Goal: Task Accomplishment & Management: Complete application form

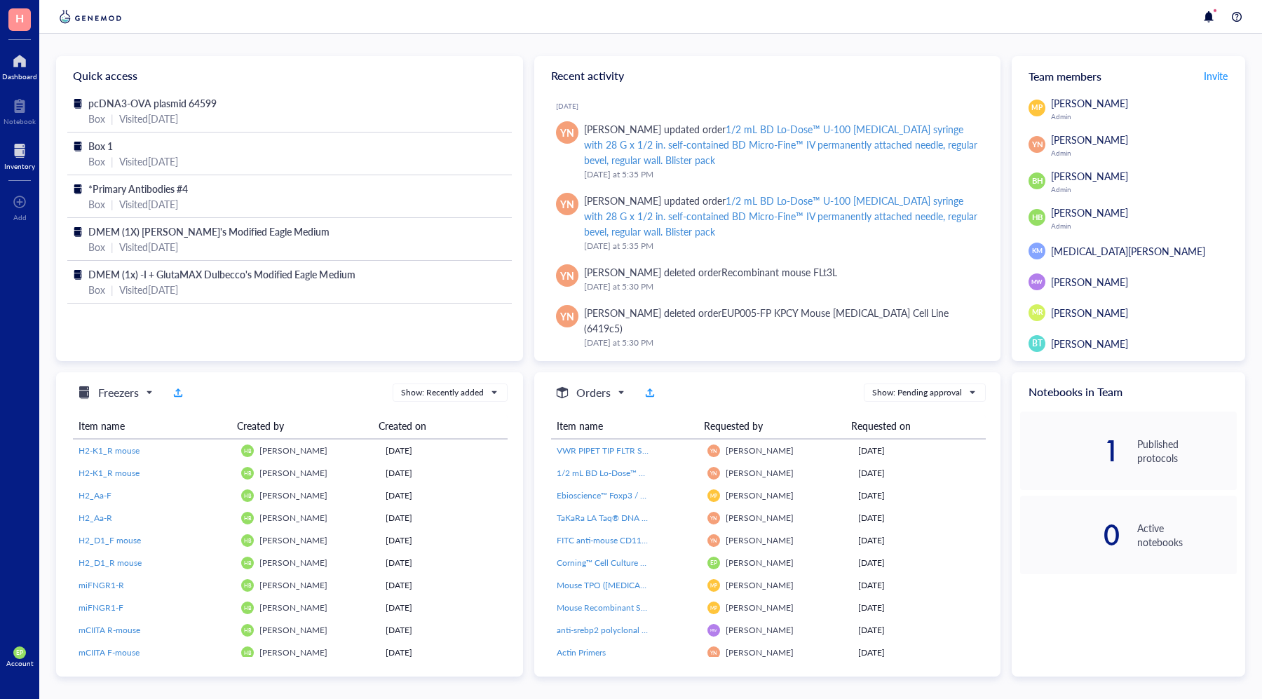
click at [11, 148] on div at bounding box center [19, 150] width 31 height 22
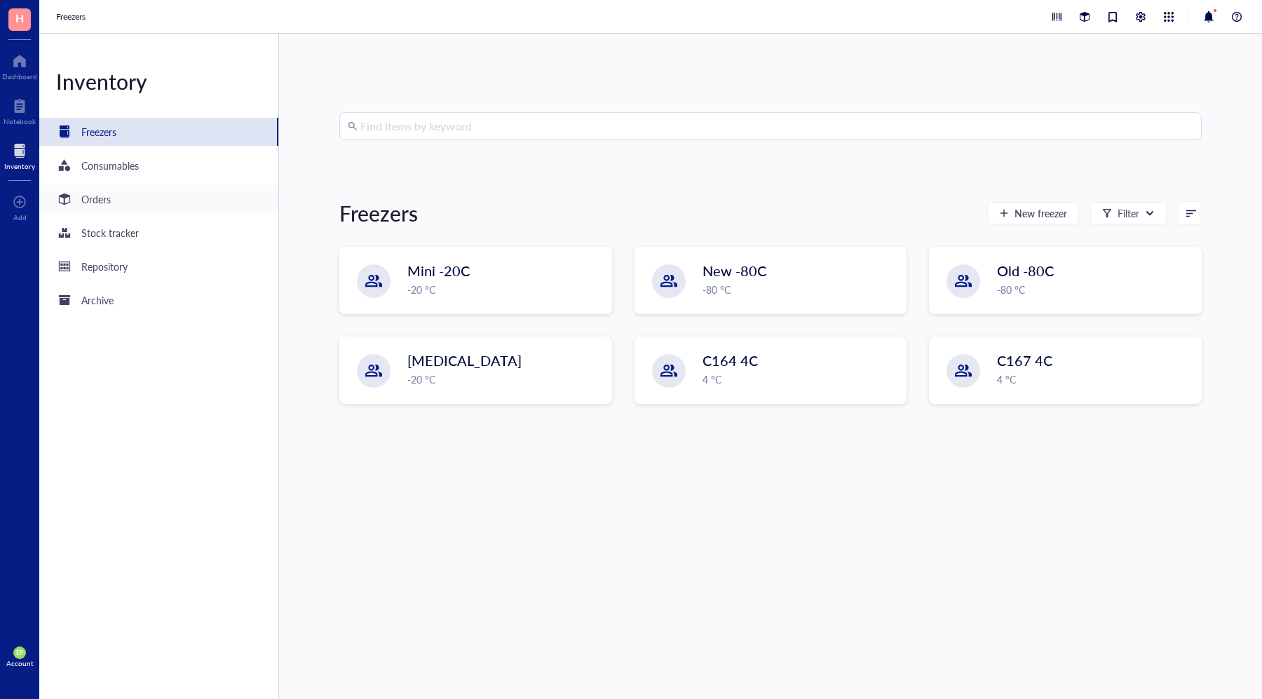
click at [97, 205] on div "Orders" at bounding box center [95, 198] width 29 height 15
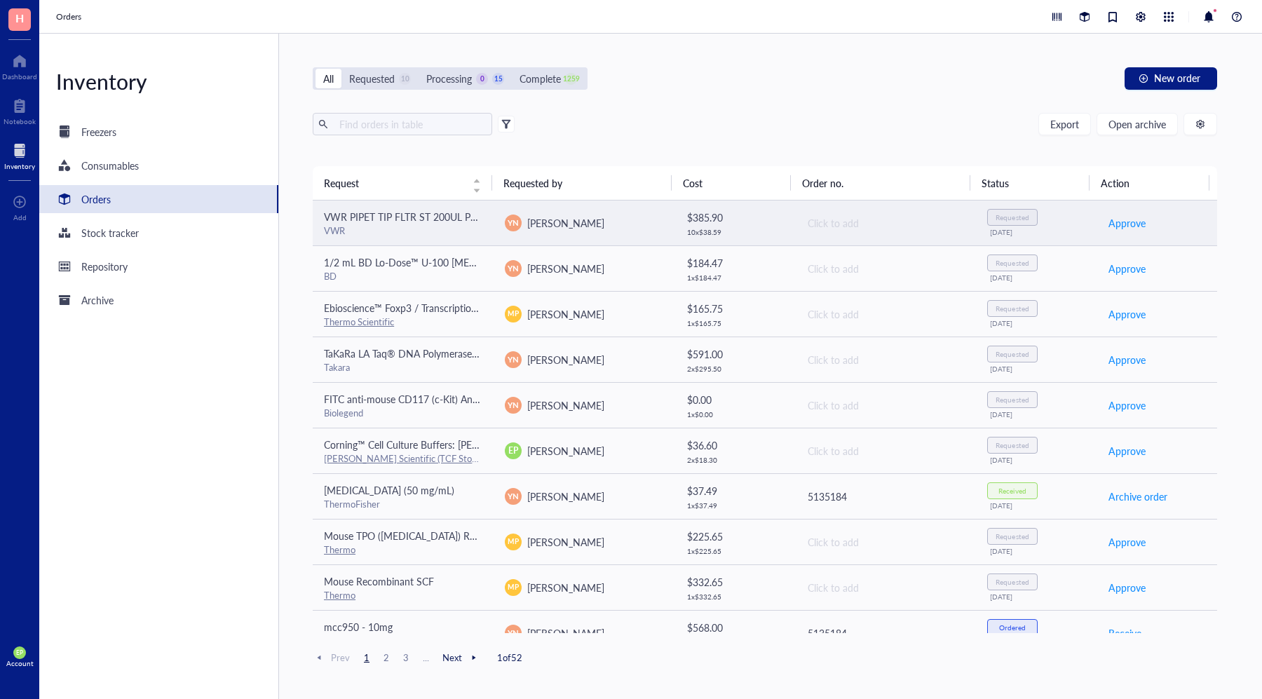
click at [415, 229] on div "VWR" at bounding box center [403, 230] width 158 height 13
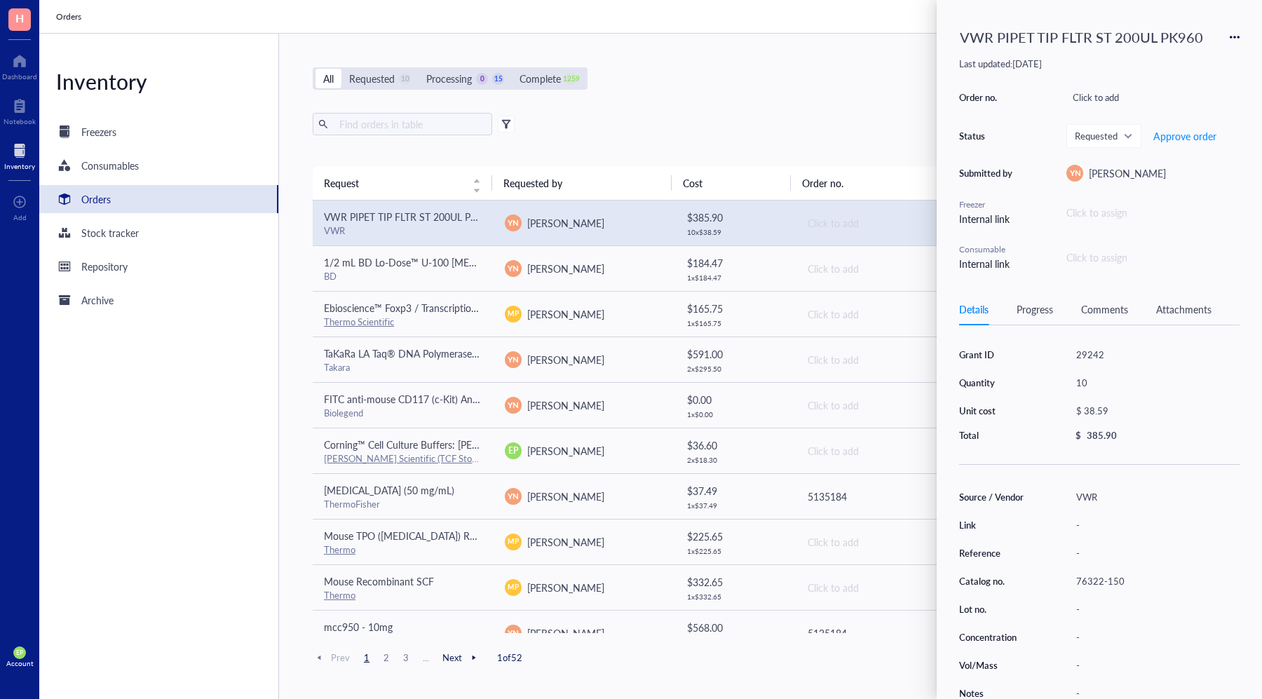
click at [721, 113] on div "Export Open archive" at bounding box center [765, 124] width 904 height 22
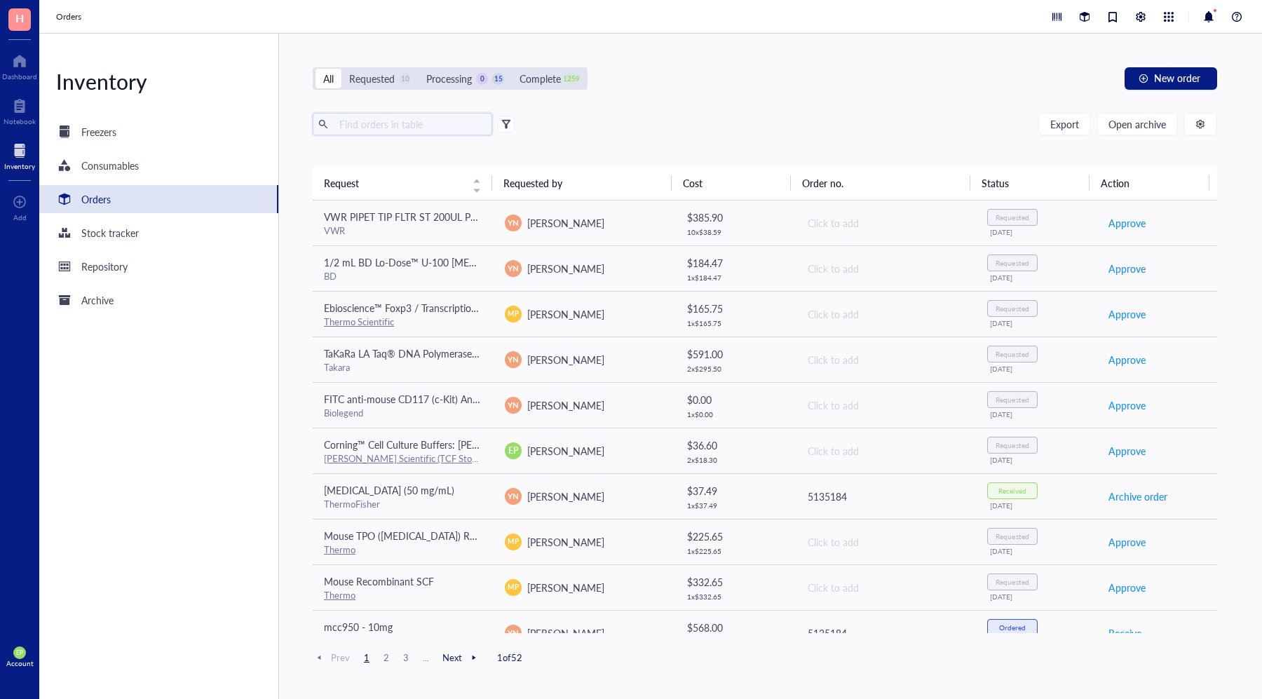
click at [402, 124] on input "text" at bounding box center [410, 124] width 153 height 21
type input "gli2"
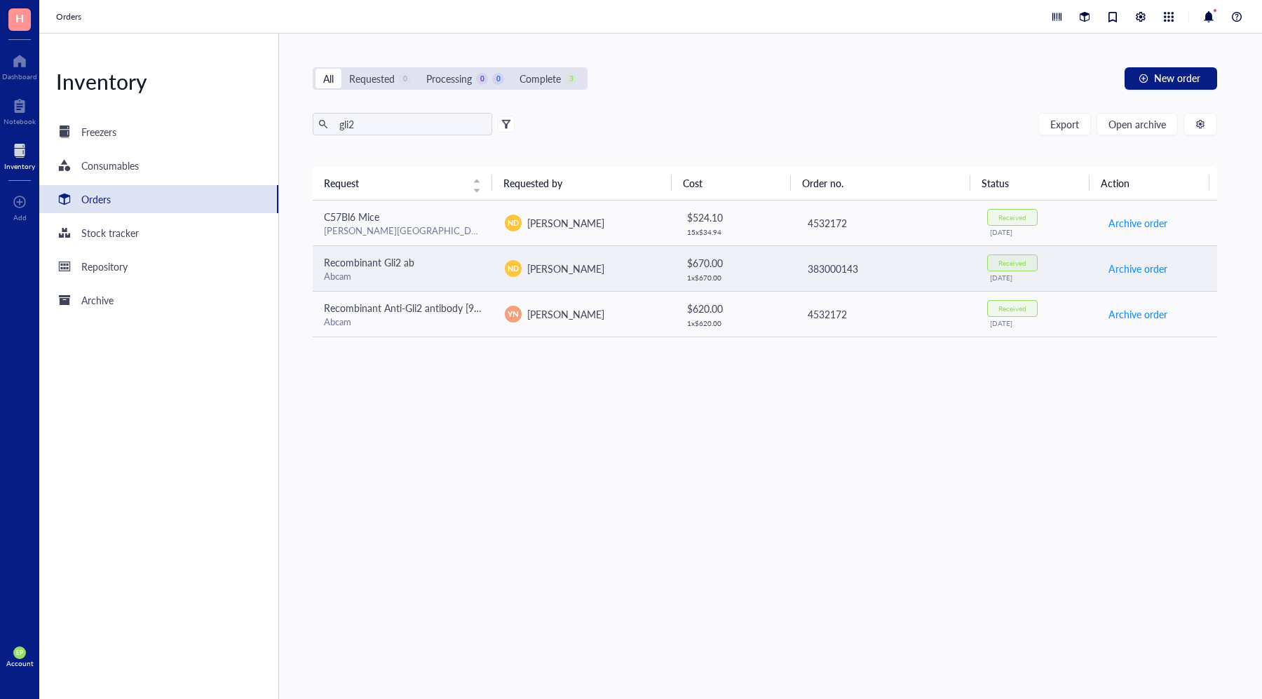
click at [800, 264] on td "383000143" at bounding box center [885, 268] width 181 height 46
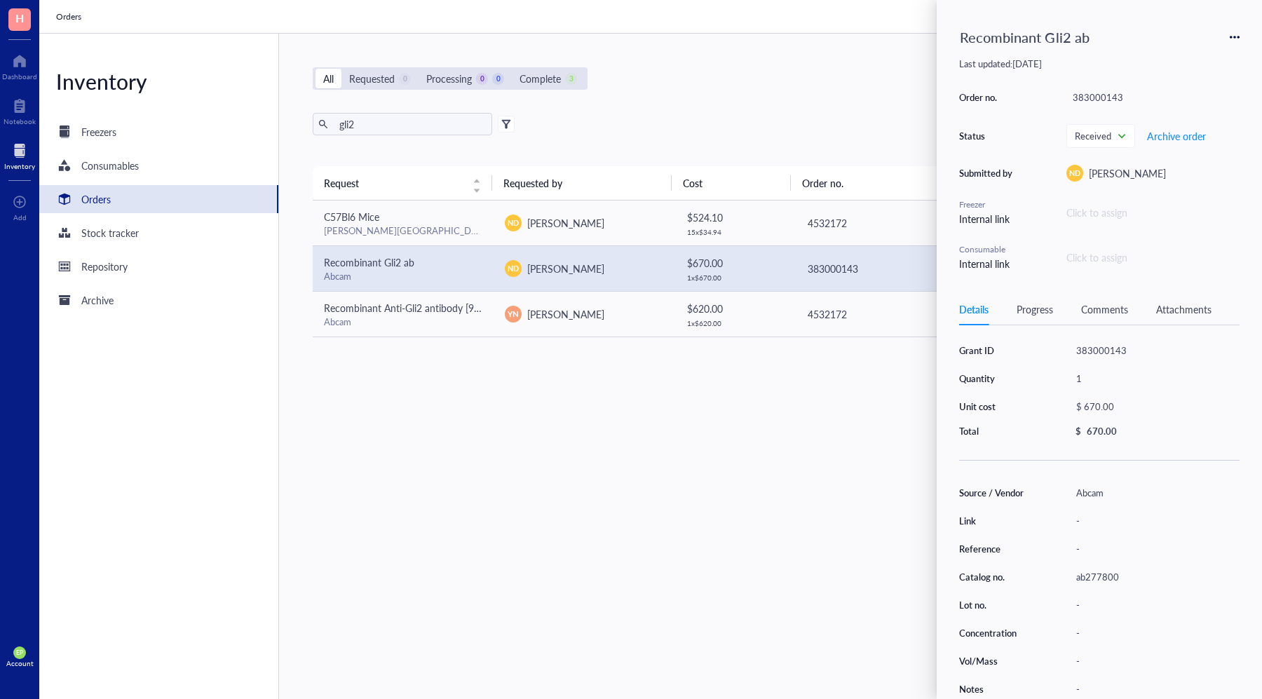
scroll to position [10, 0]
click at [1106, 567] on div "ab277800" at bounding box center [1155, 577] width 170 height 20
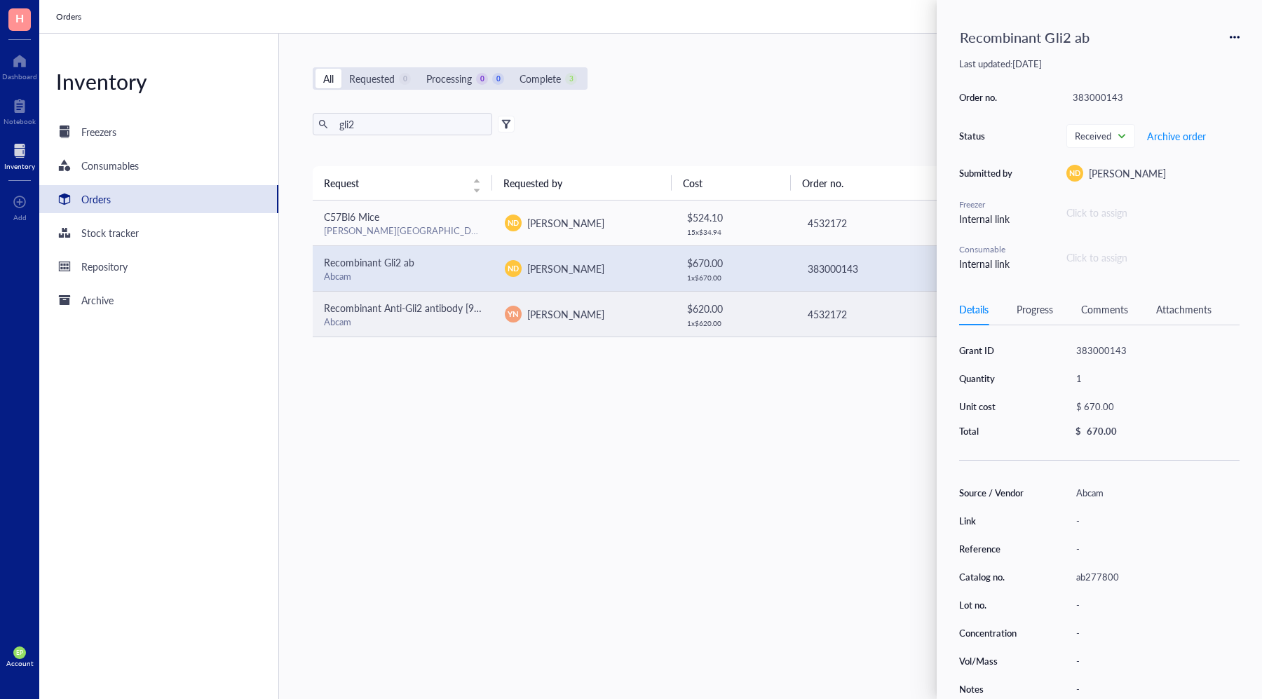
click at [409, 309] on span "Recombinant Anti-Gli2 antibody [9HCLC]" at bounding box center [413, 308] width 178 height 14
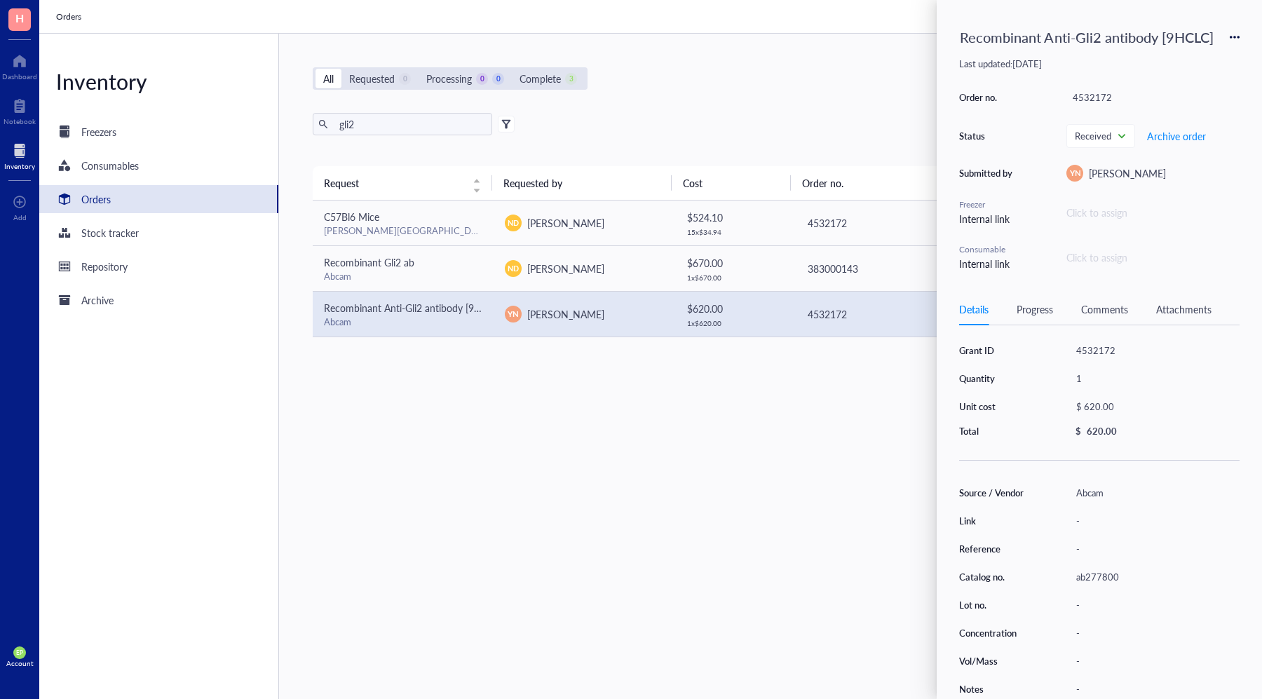
scroll to position [0, 0]
click at [496, 437] on div "Request Requested by Cost Order no. Status Action C57Bl6 Mice [PERSON_NAME] Lab…" at bounding box center [765, 399] width 904 height 466
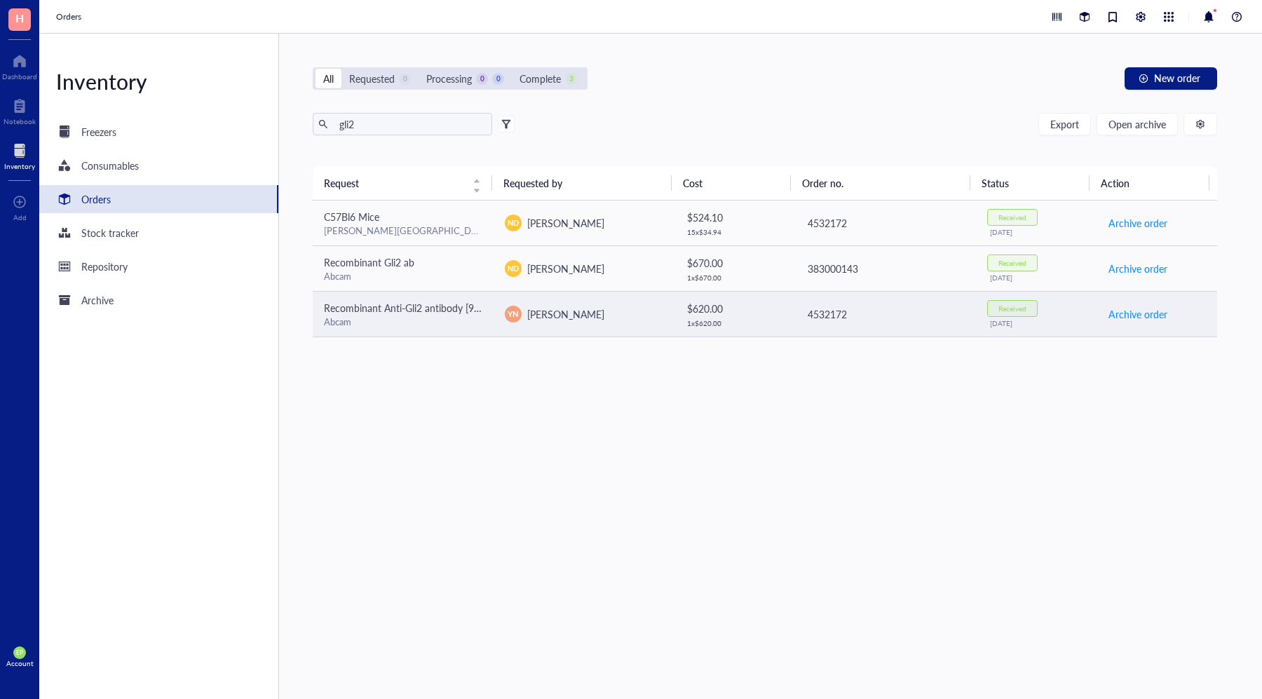
click at [442, 317] on div "Abcam" at bounding box center [403, 321] width 158 height 13
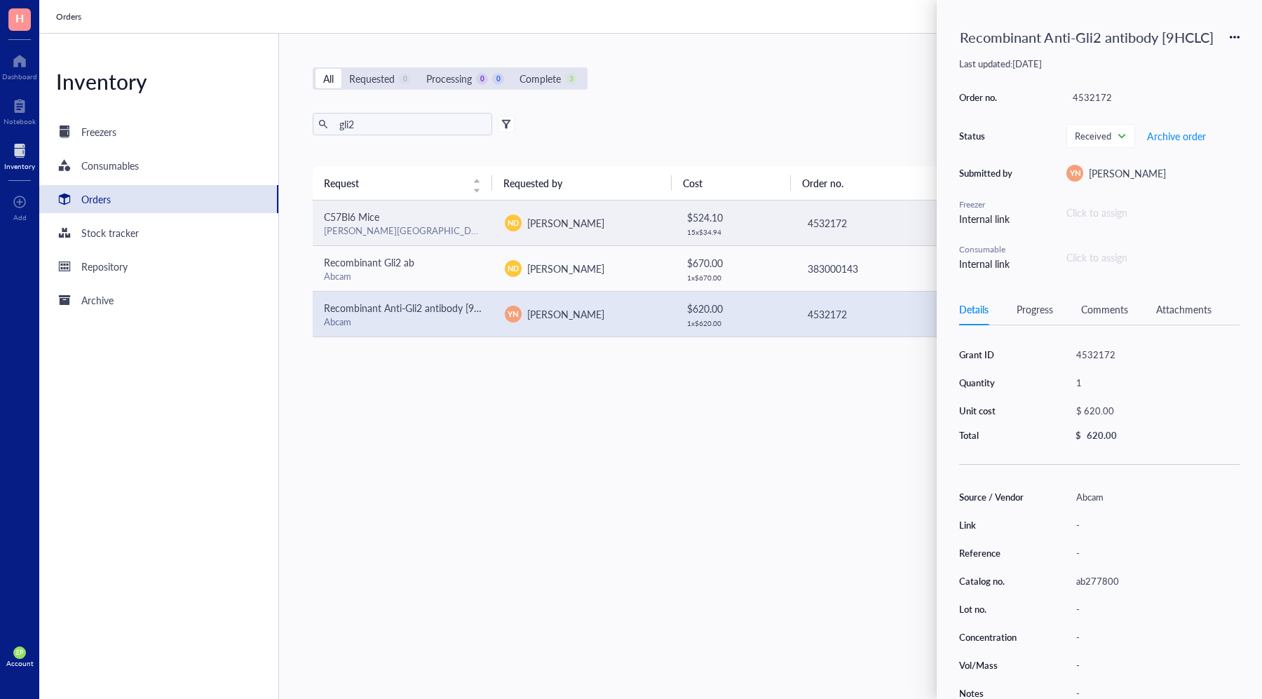
click at [402, 213] on div "C57Bl6 Mice" at bounding box center [403, 216] width 158 height 15
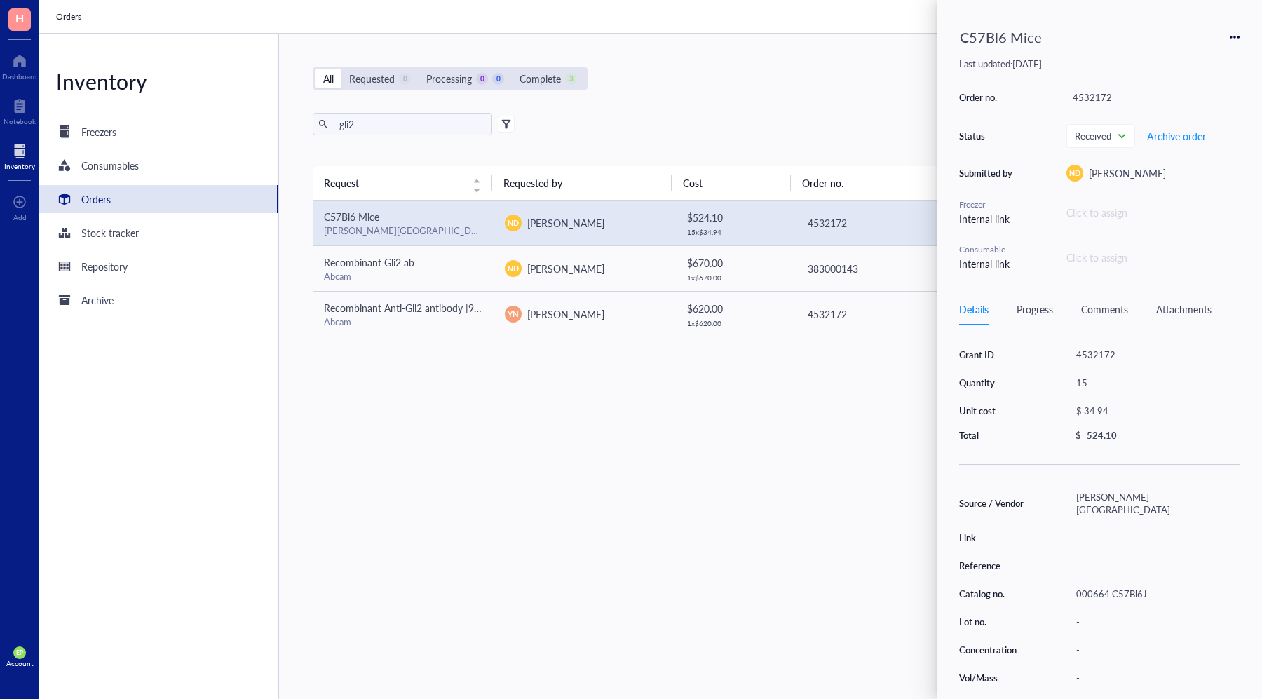
click at [563, 405] on div "Request Requested by Cost Order no. Status Action C57Bl6 Mice [PERSON_NAME] Lab…" at bounding box center [765, 399] width 904 height 466
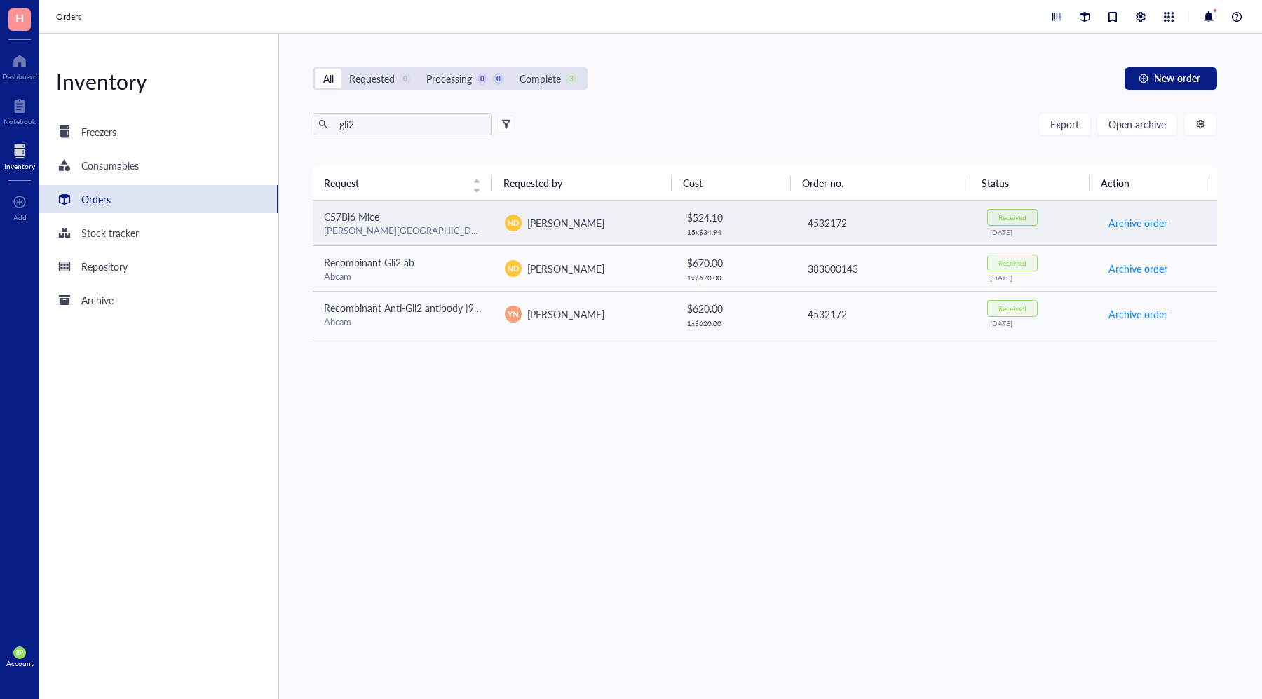
click at [535, 232] on td "ND [PERSON_NAME]" at bounding box center [583, 223] width 181 height 46
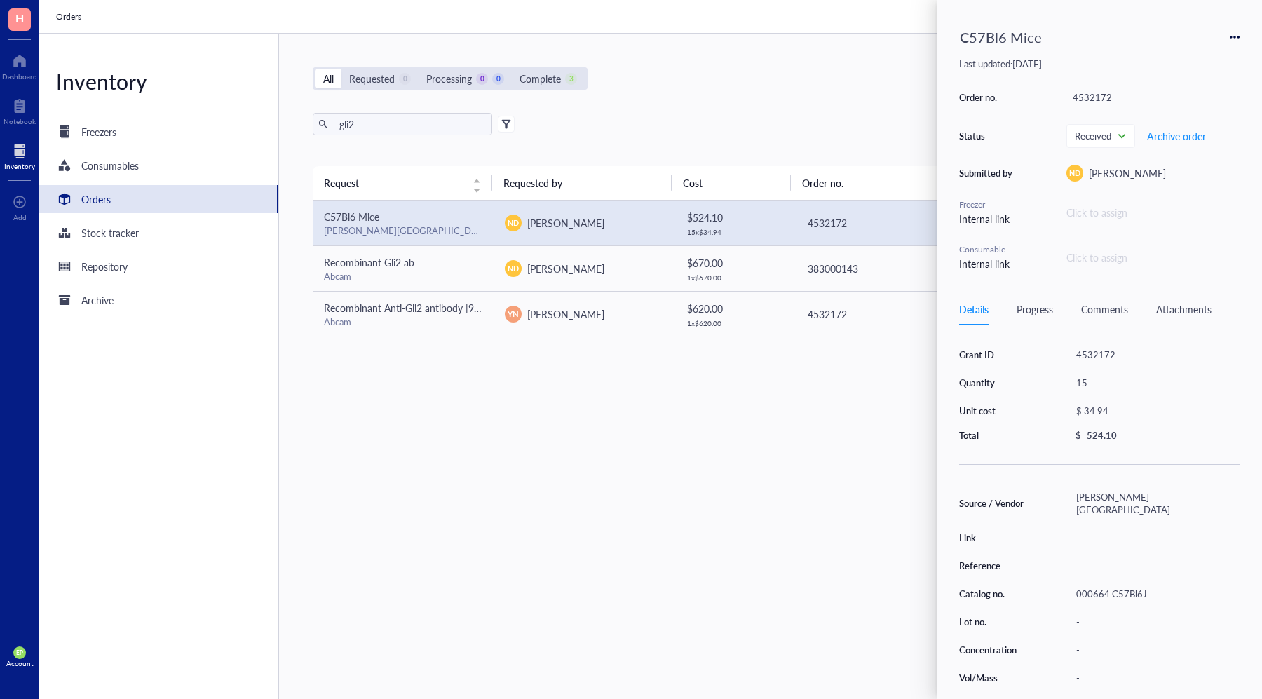
scroll to position [22, 0]
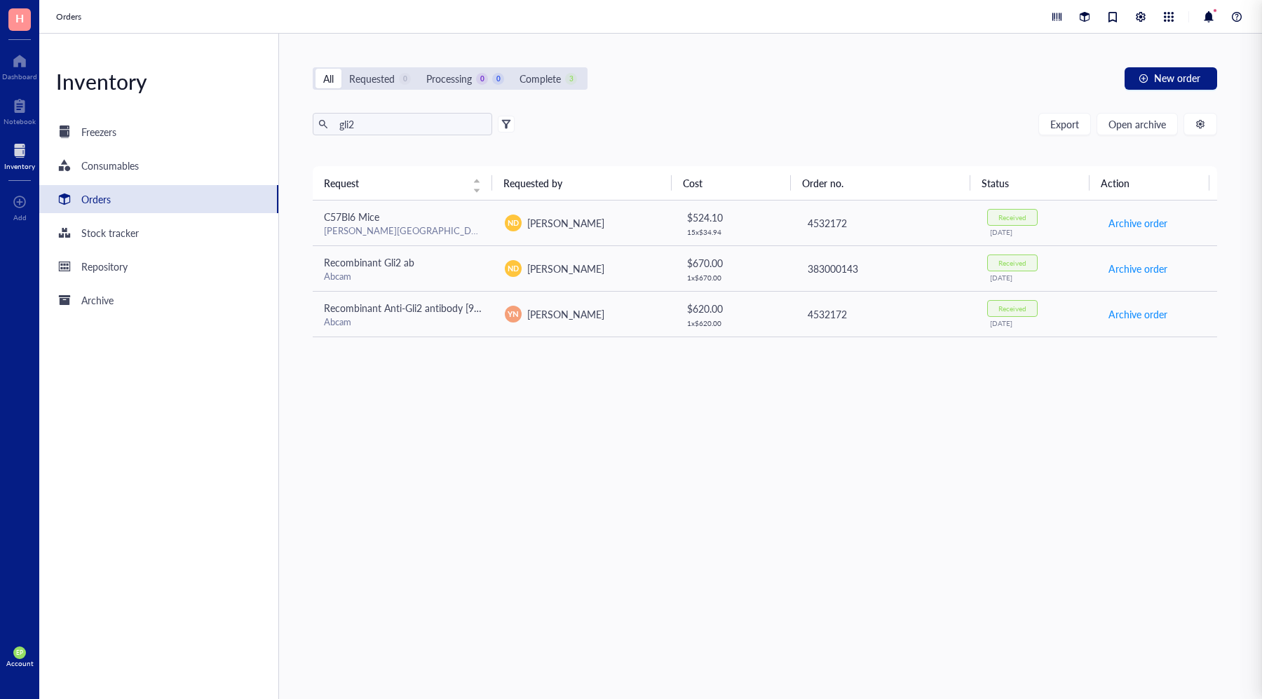
click at [811, 498] on div "Request Requested by Cost Order no. Status Action C57Bl6 Mice [PERSON_NAME] Lab…" at bounding box center [765, 399] width 904 height 466
click at [104, 275] on div "Repository" at bounding box center [158, 266] width 239 height 28
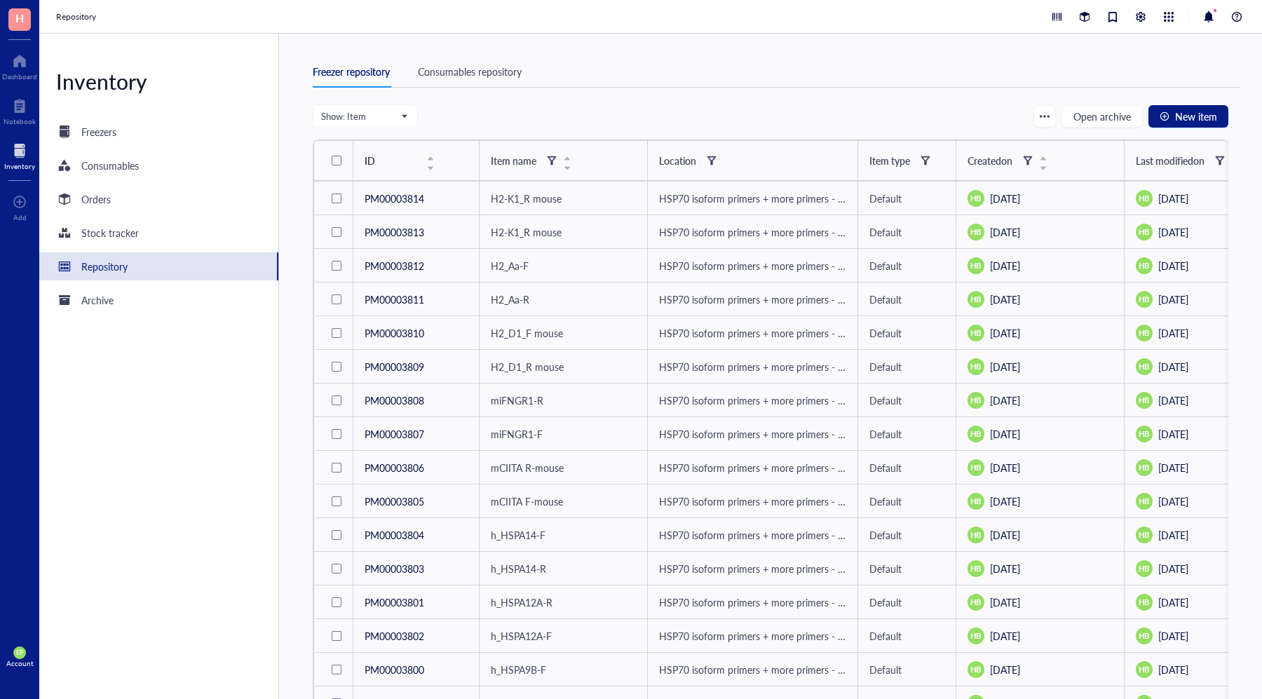
click at [503, 76] on div "Consumables repository" at bounding box center [470, 71] width 104 height 15
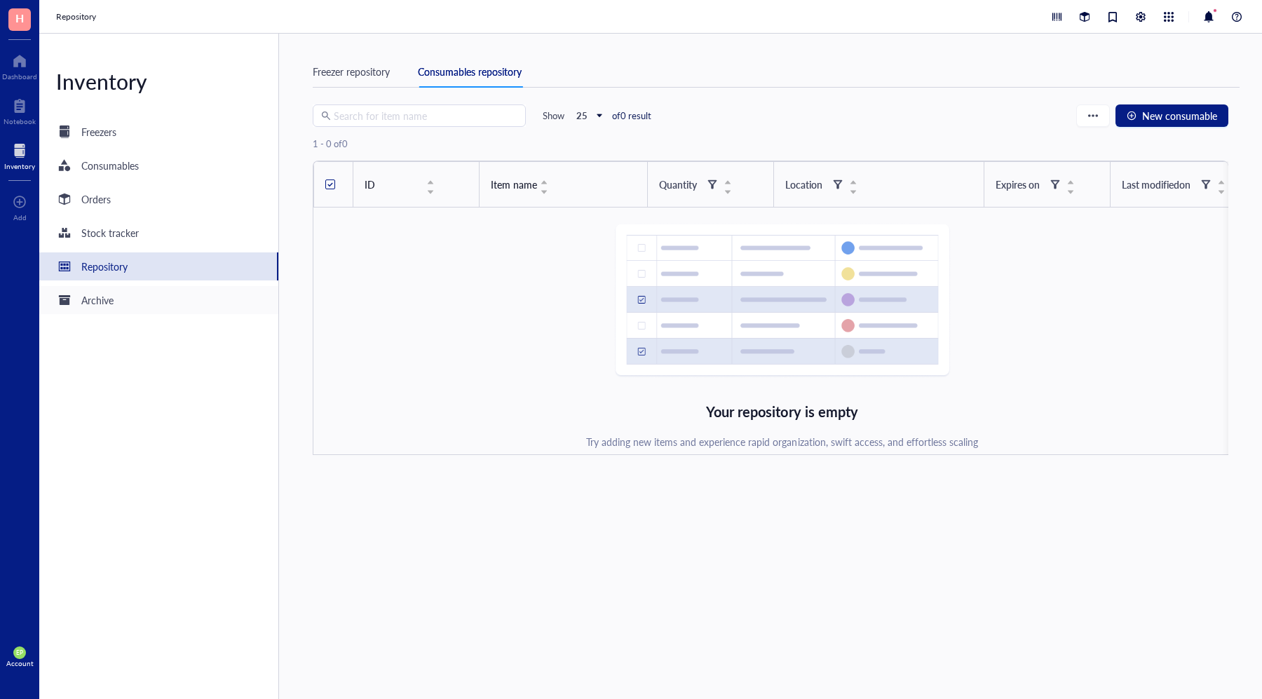
click at [101, 301] on div "Archive" at bounding box center [97, 299] width 32 height 15
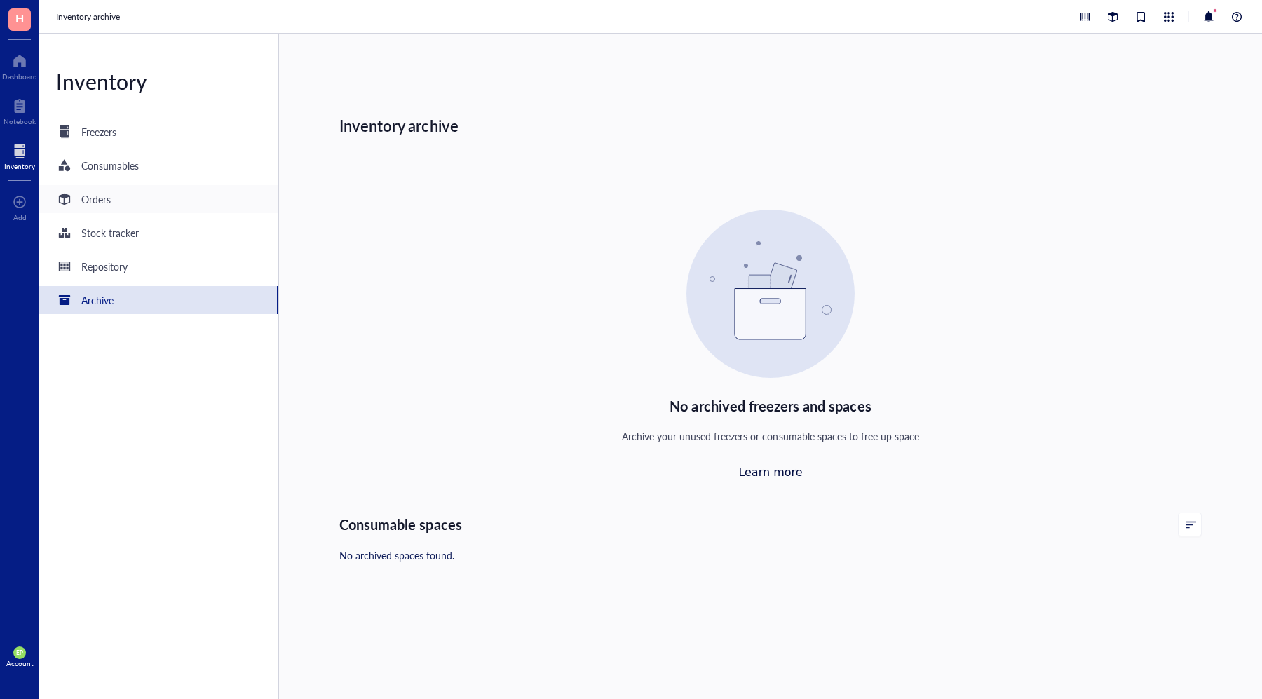
click at [123, 196] on div "Orders" at bounding box center [158, 199] width 239 height 28
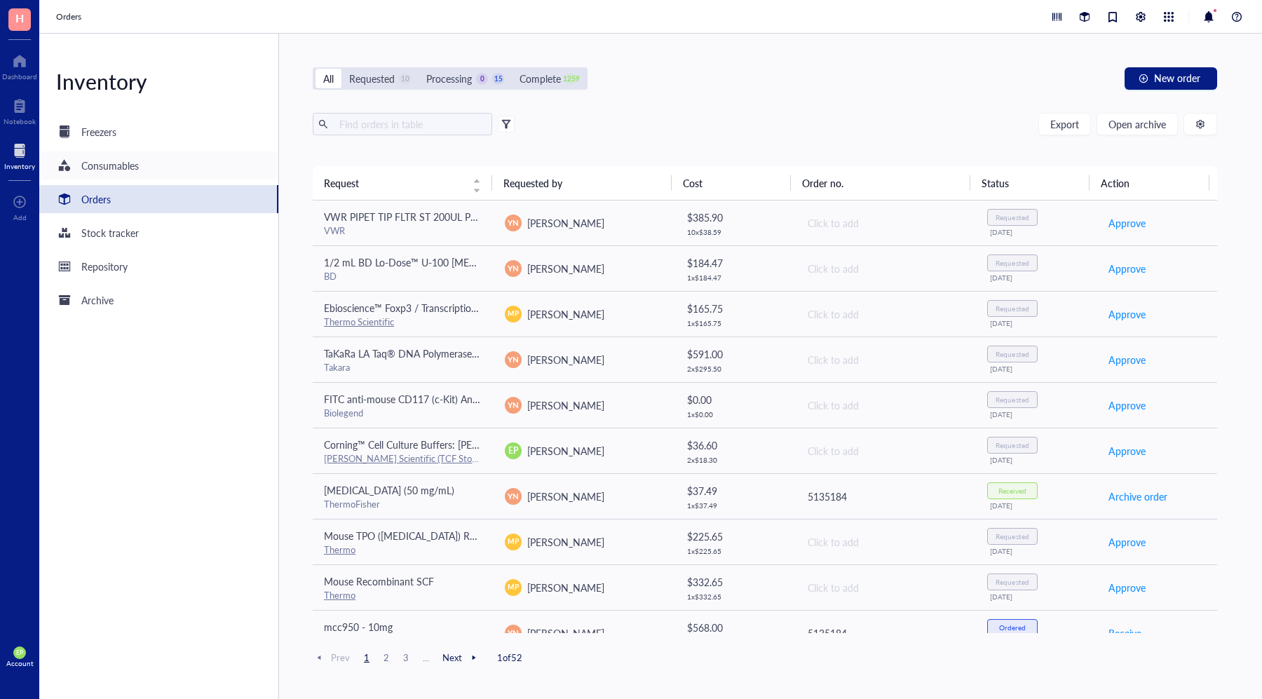
click at [148, 165] on div "Consumables" at bounding box center [158, 165] width 239 height 28
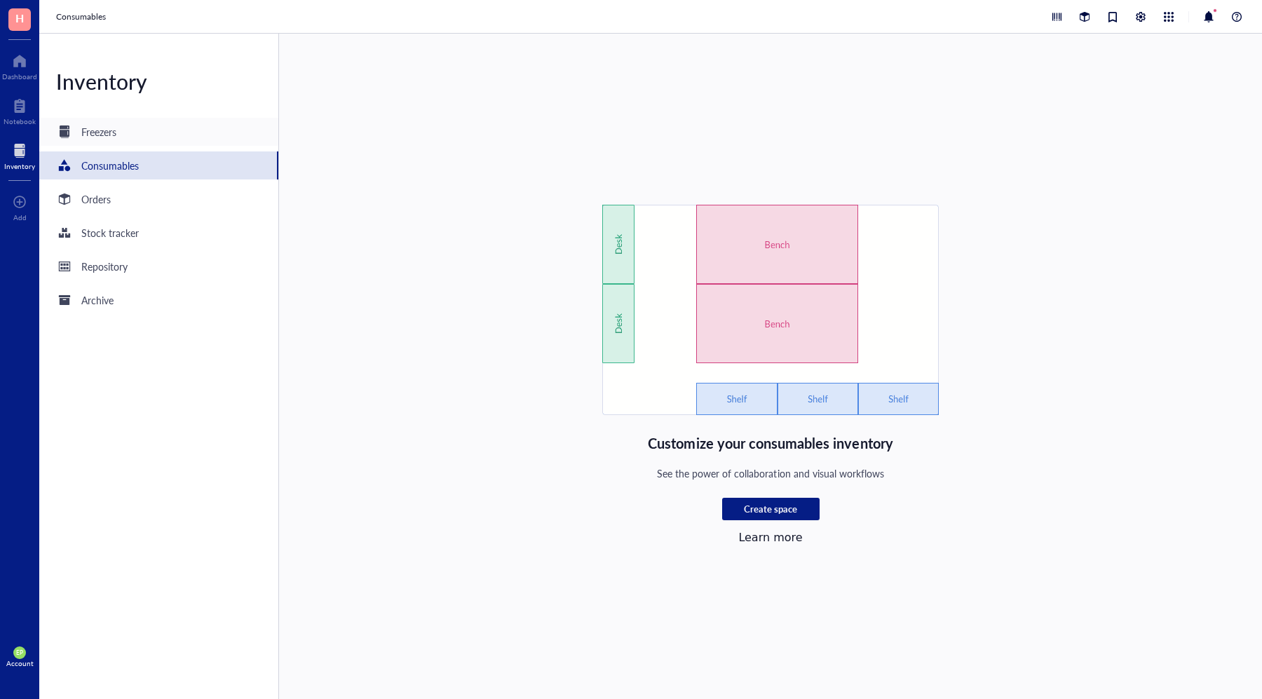
click at [136, 130] on div "Freezers" at bounding box center [158, 132] width 239 height 28
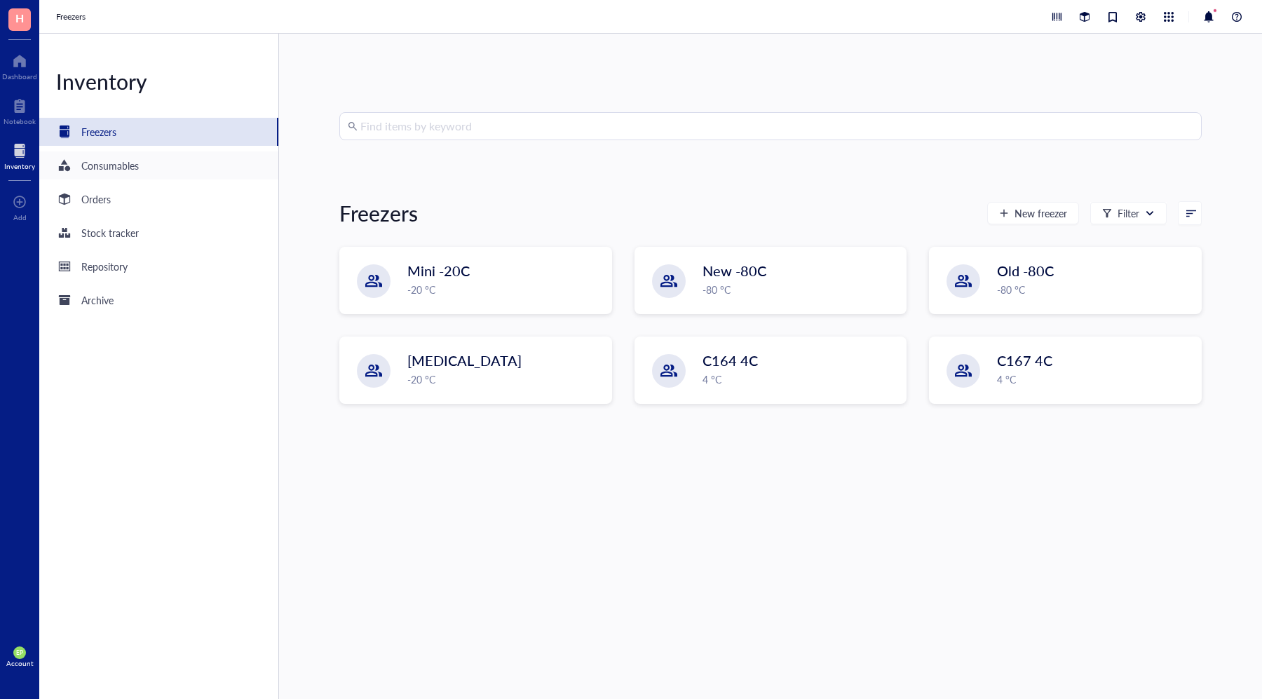
click at [145, 158] on div "Consumables" at bounding box center [158, 165] width 239 height 28
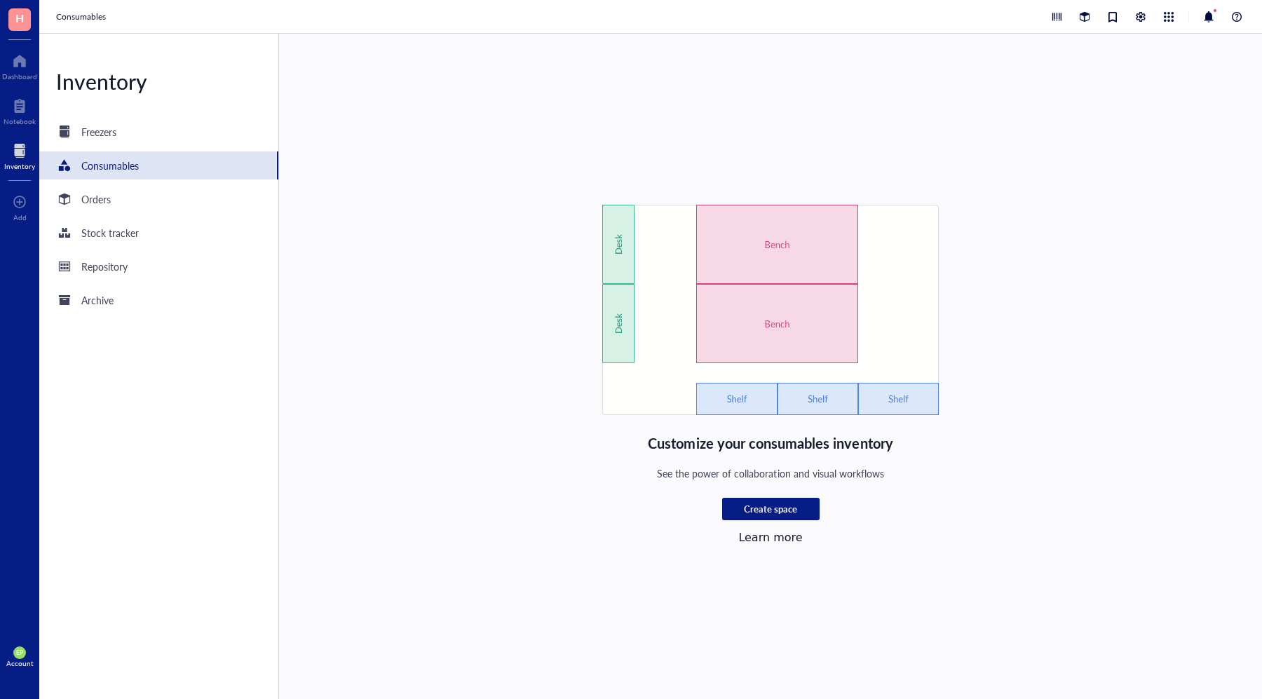
click at [117, 130] on div "Freezers" at bounding box center [158, 132] width 239 height 28
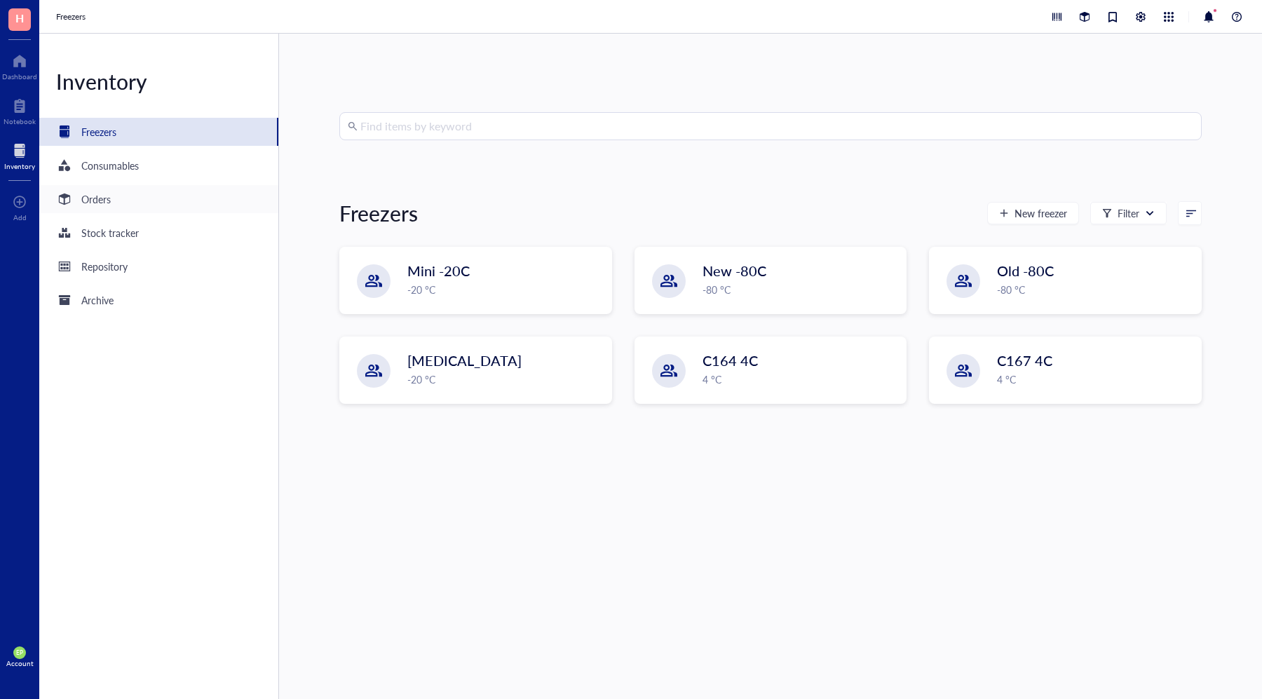
click at [109, 198] on div "Orders" at bounding box center [95, 198] width 29 height 15
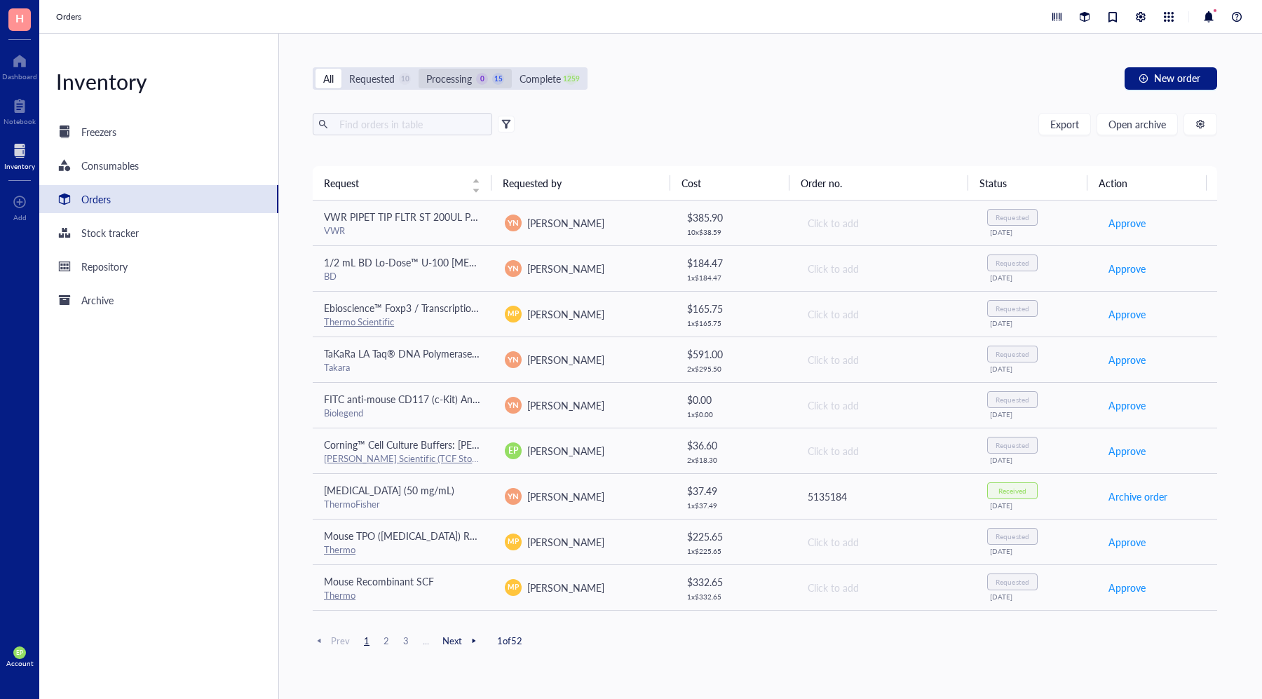
click at [462, 69] on div "Processing 0 15" at bounding box center [464, 79] width 93 height 20
click at [418, 69] on input "Processing 0 15" at bounding box center [418, 69] width 0 height 0
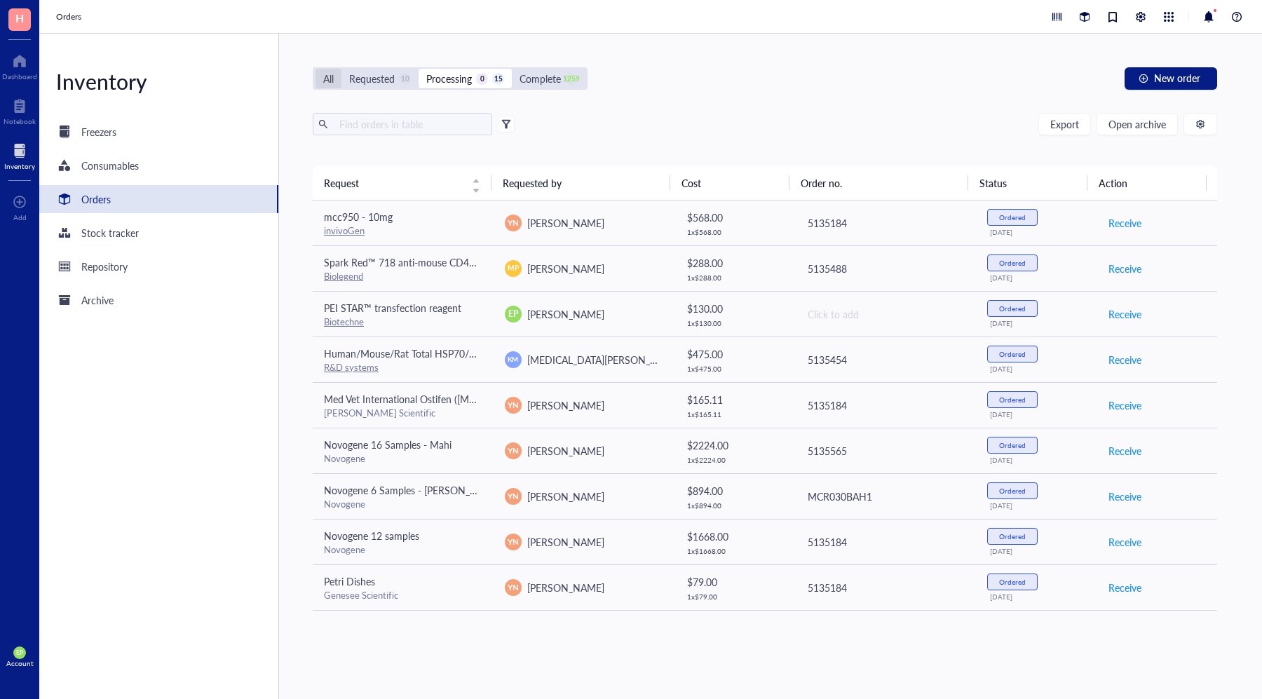
click at [326, 76] on div "All" at bounding box center [328, 78] width 11 height 15
click at [315, 69] on input "All" at bounding box center [315, 69] width 0 height 0
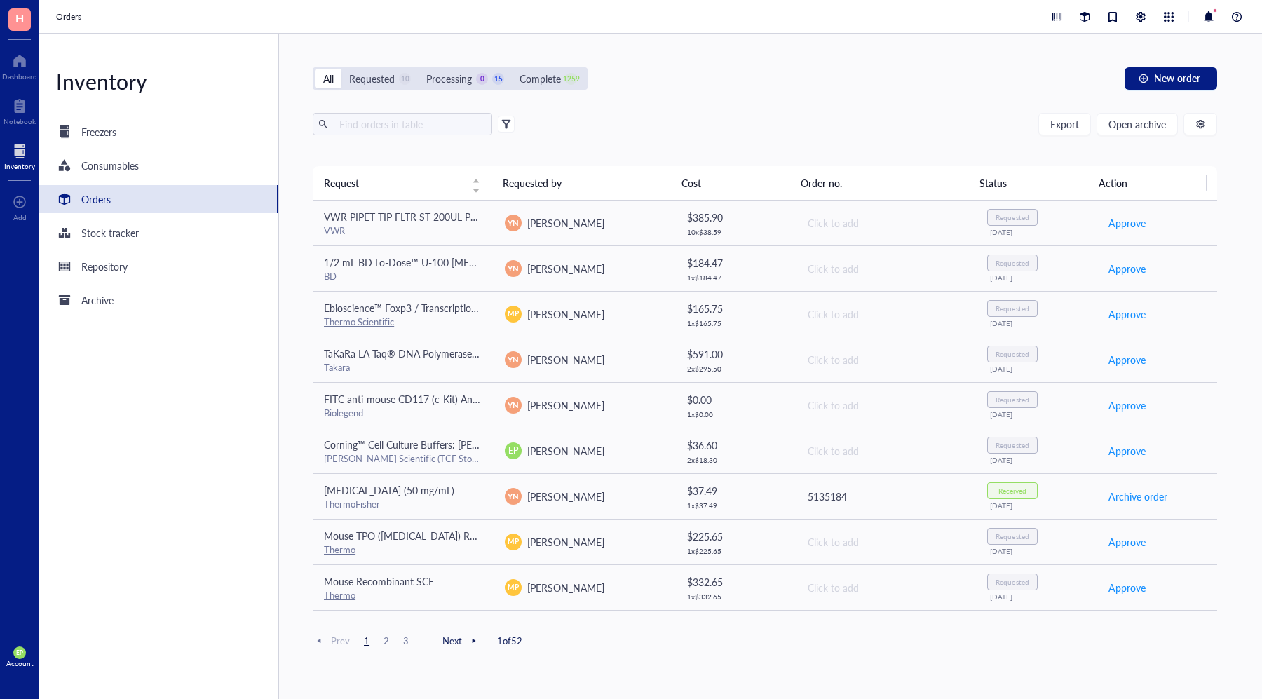
click at [124, 197] on div "Orders" at bounding box center [158, 199] width 239 height 28
click at [374, 129] on input "text" at bounding box center [410, 124] width 153 height 21
type input "gli2"
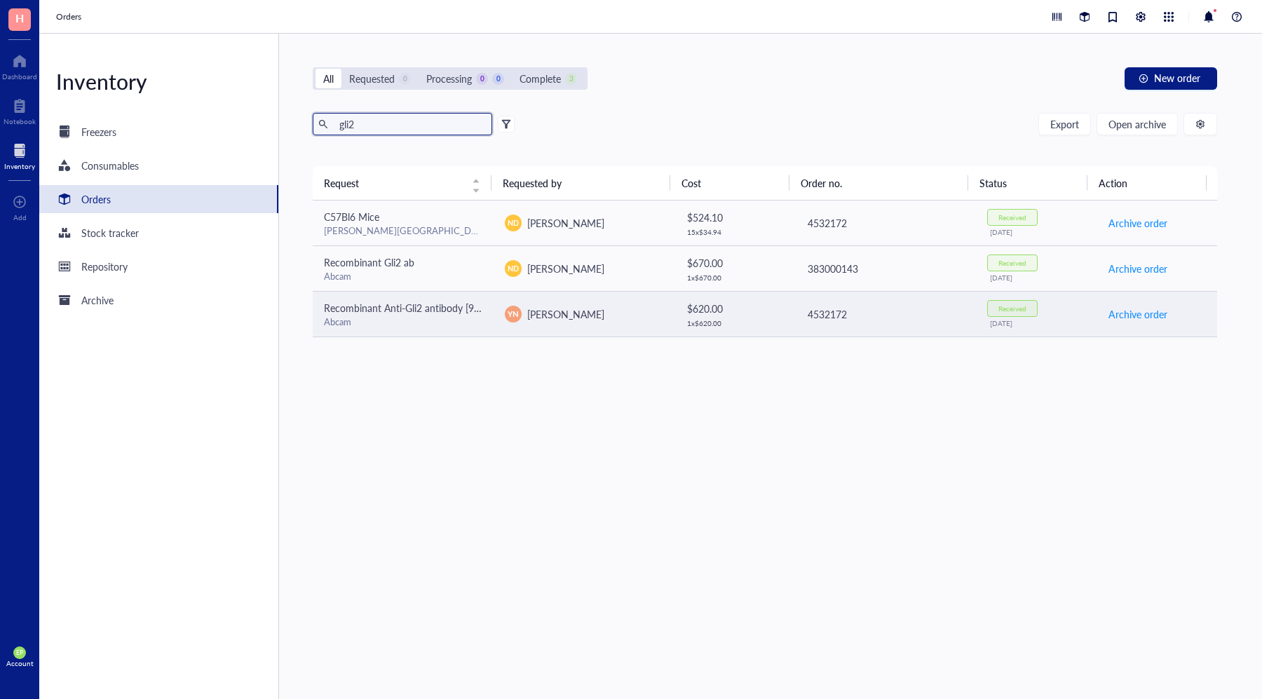
click at [529, 312] on span "[PERSON_NAME]" at bounding box center [565, 314] width 77 height 14
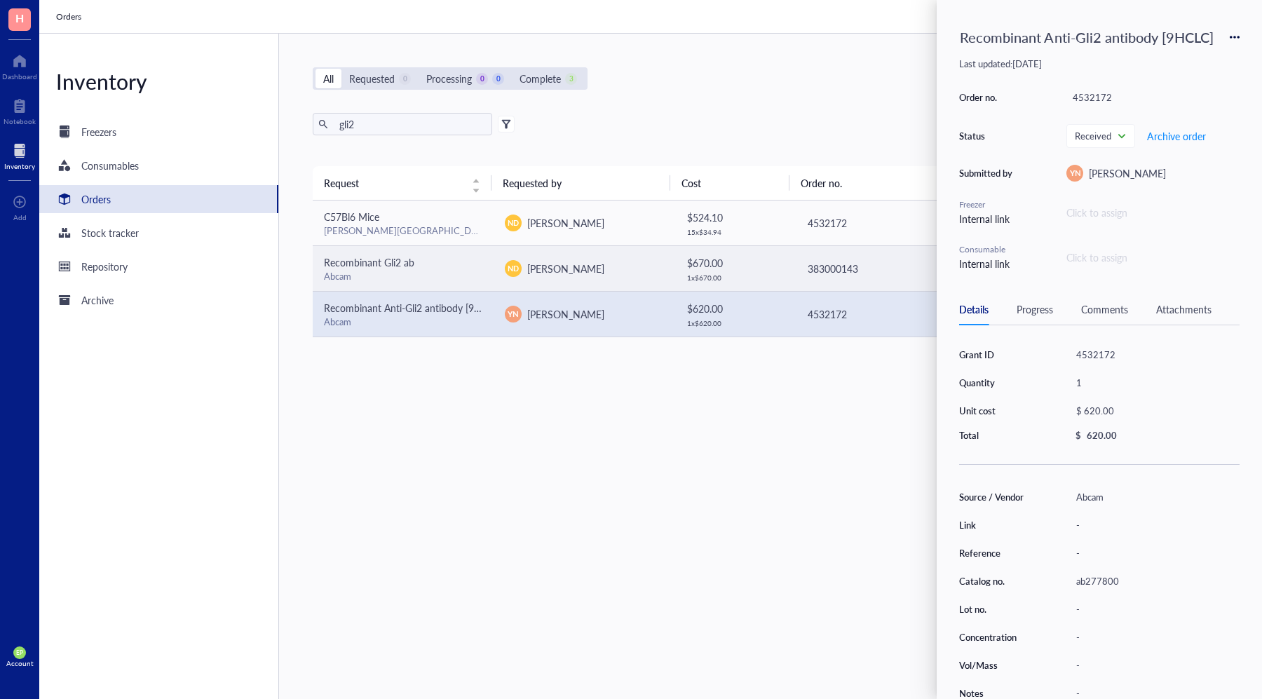
click at [585, 267] on div "ND [PERSON_NAME]" at bounding box center [584, 268] width 158 height 17
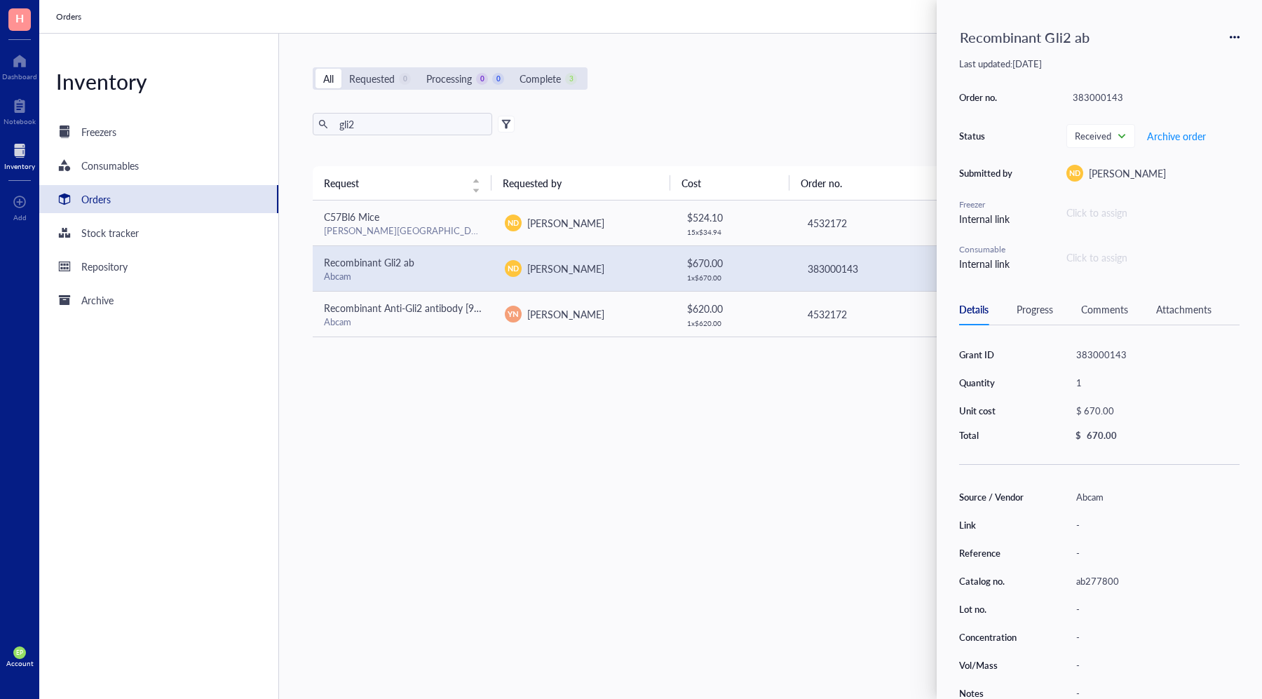
click at [1229, 32] on icon at bounding box center [1234, 37] width 10 height 10
click at [1187, 56] on span "Request again" at bounding box center [1184, 57] width 88 height 15
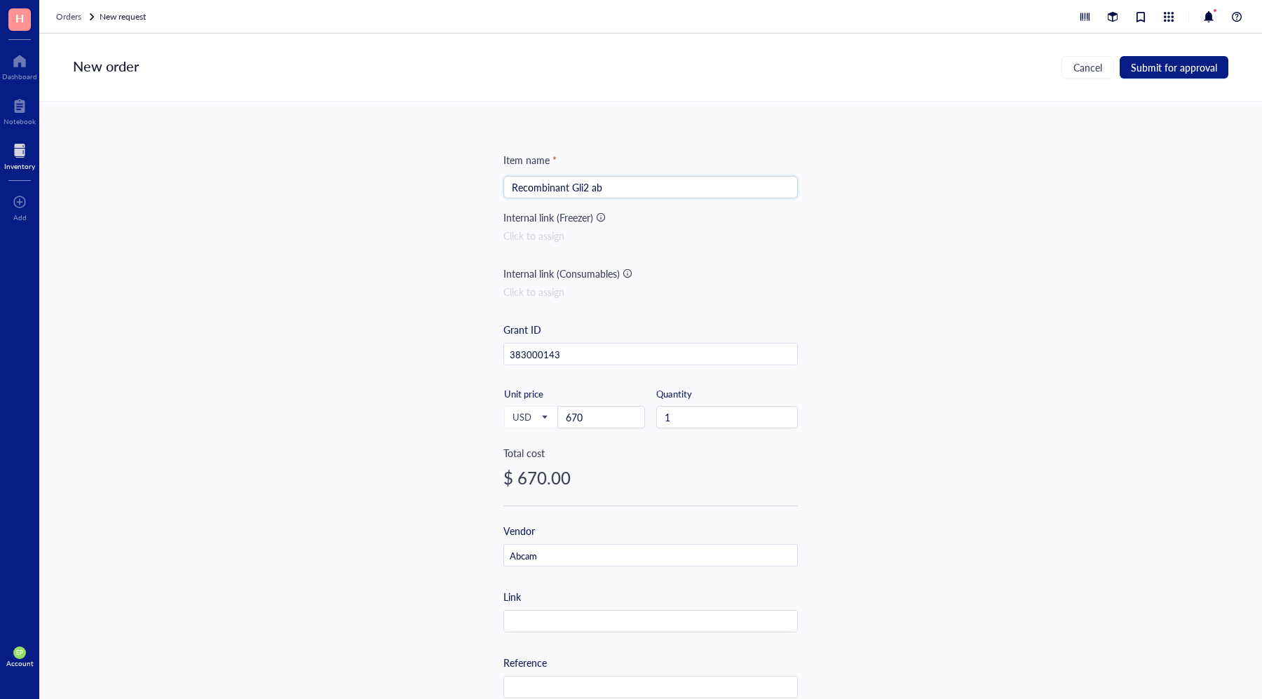
drag, startPoint x: 615, startPoint y: 192, endPoint x: 665, endPoint y: 223, distance: 59.1
click at [615, 192] on input "Recombinant Gli2 ab" at bounding box center [651, 187] width 278 height 21
click at [653, 240] on div "Recombinant Anti-Gli2 antibody [9HCLC]" at bounding box center [648, 237] width 272 height 15
type input "Recombinant Anti-Gli2 antibody [9HCLC]"
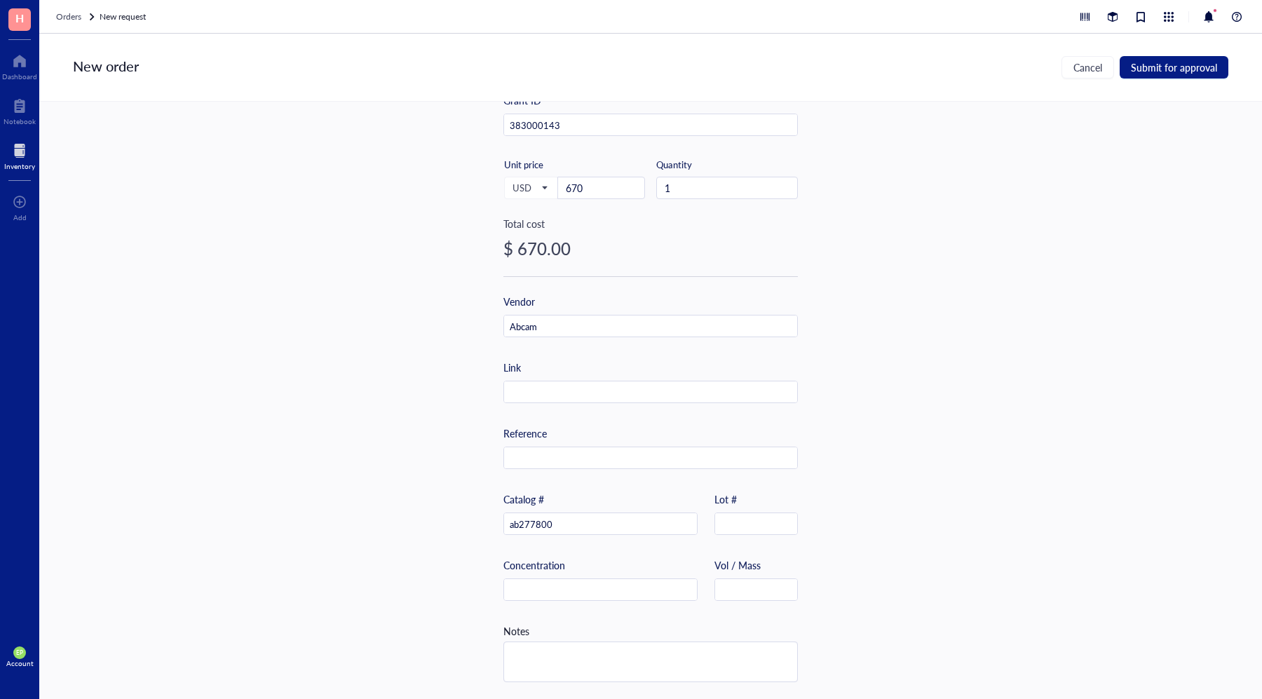
scroll to position [235, 0]
click at [533, 381] on input "text" at bounding box center [650, 392] width 293 height 22
paste input "[URL][DOMAIN_NAME]"
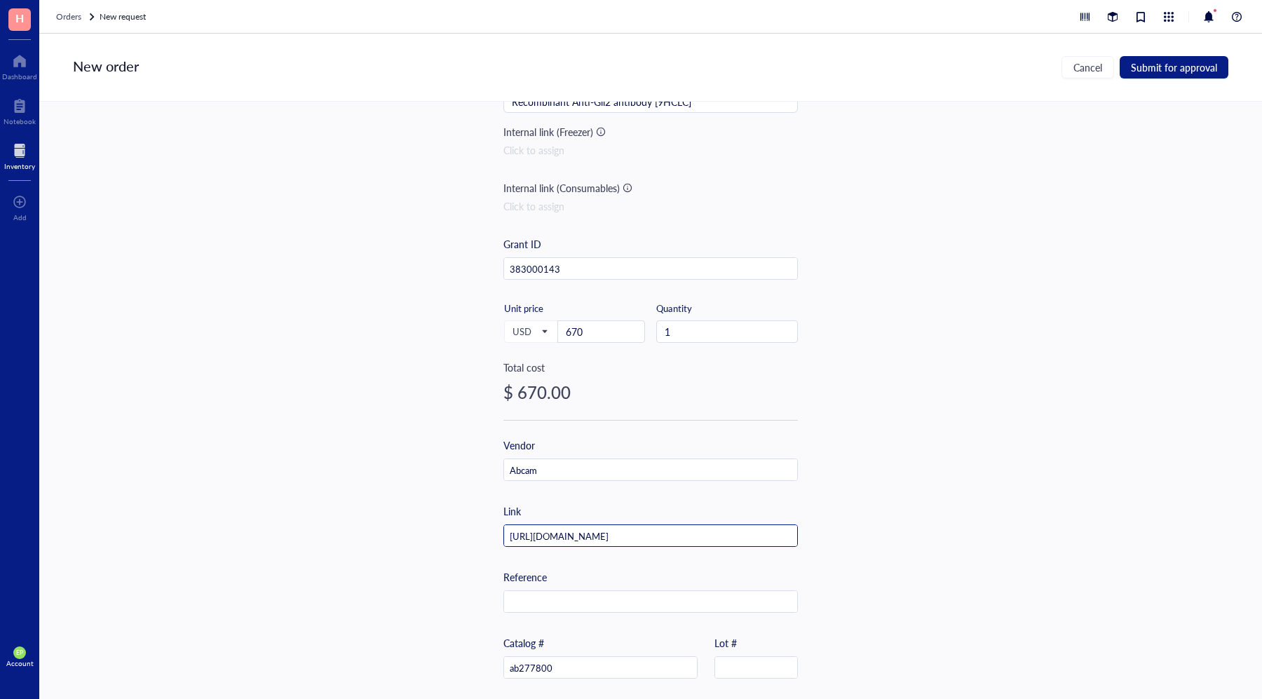
scroll to position [0, 0]
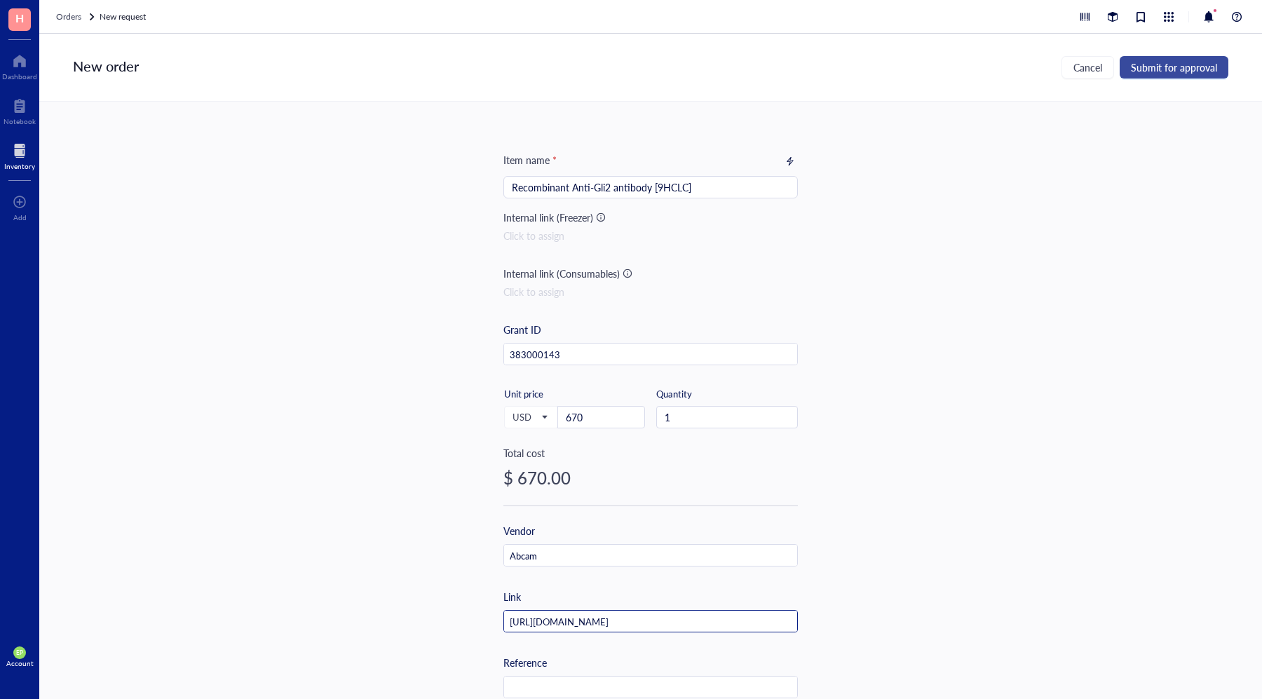
type input "[URL][DOMAIN_NAME]"
click at [1200, 74] on button "Submit for approval" at bounding box center [1173, 67] width 109 height 22
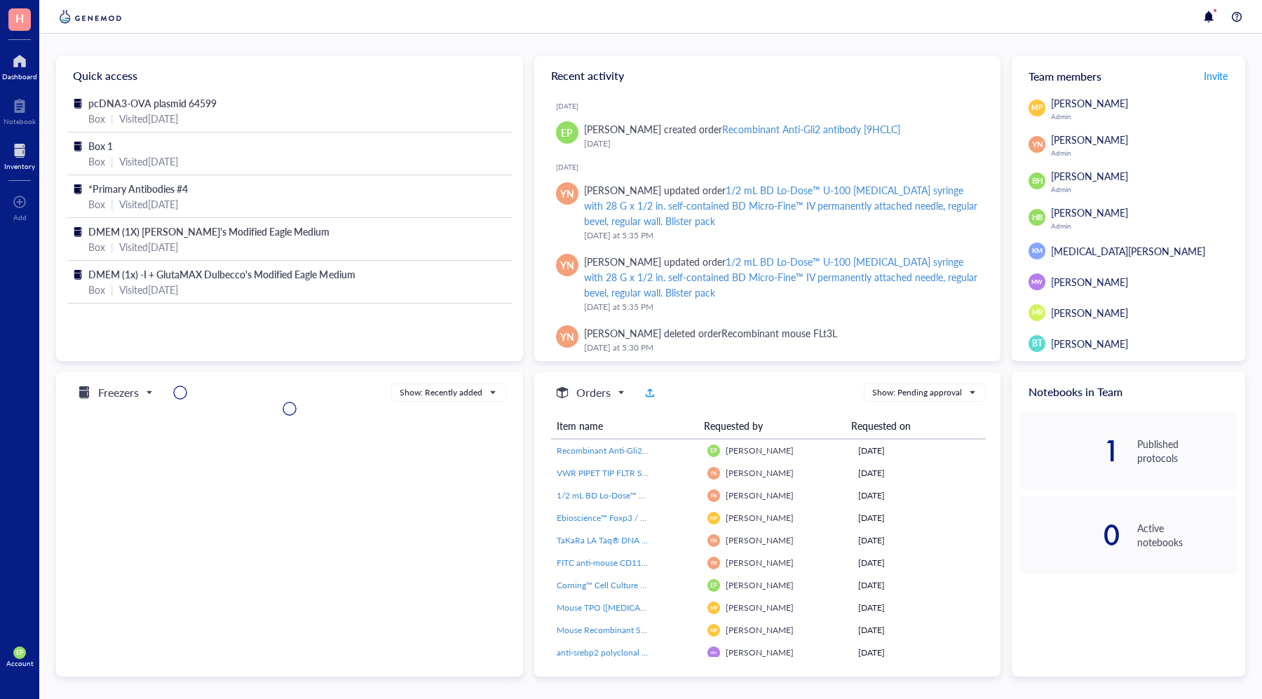
click at [23, 148] on div at bounding box center [19, 150] width 31 height 22
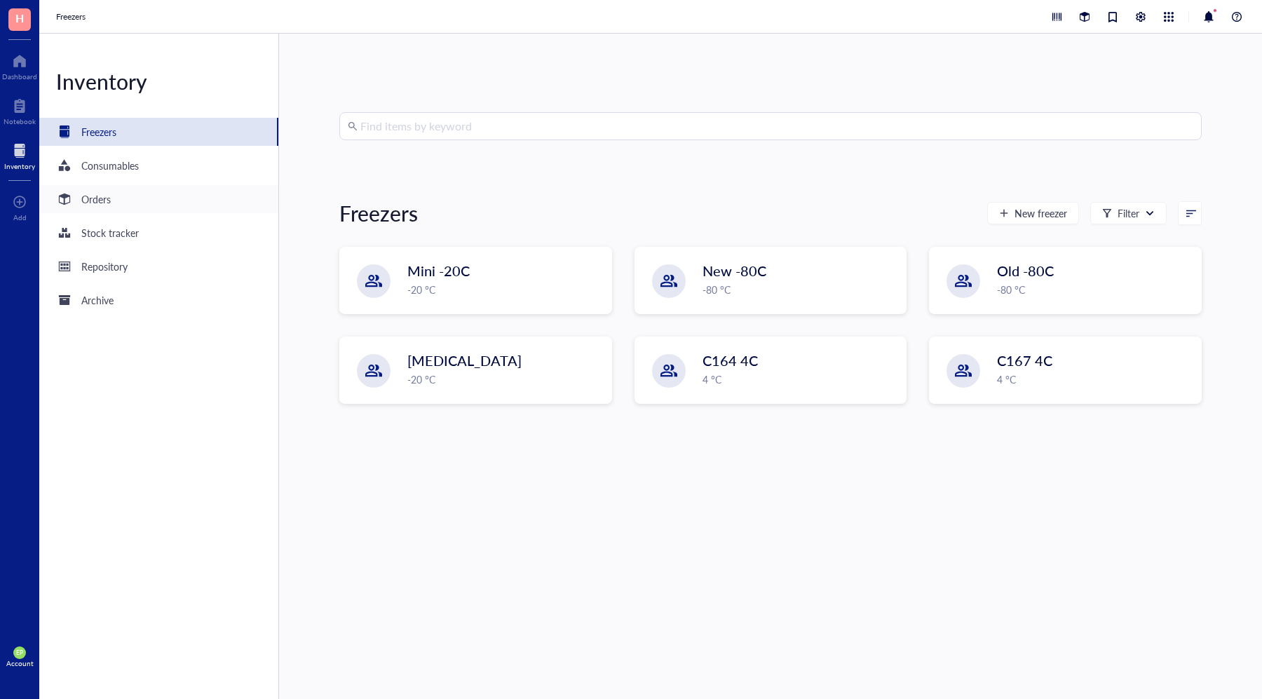
click at [102, 199] on div "Orders" at bounding box center [95, 198] width 29 height 15
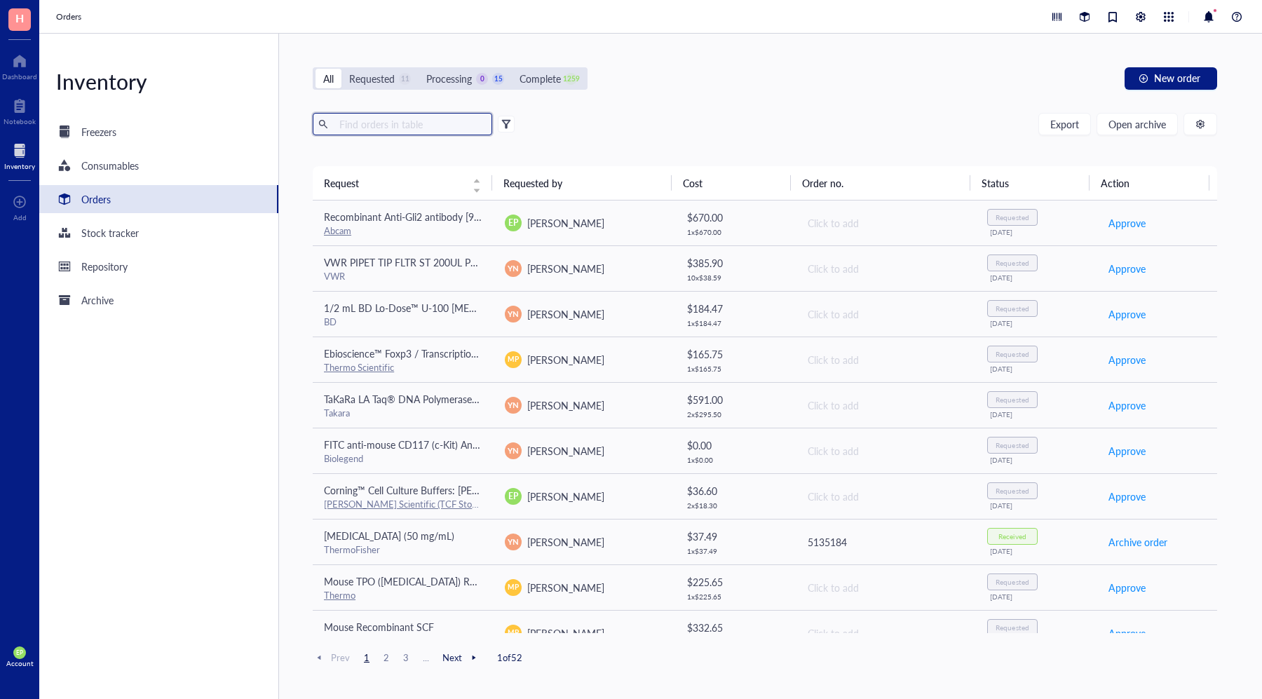
click at [357, 125] on input "text" at bounding box center [410, 124] width 153 height 21
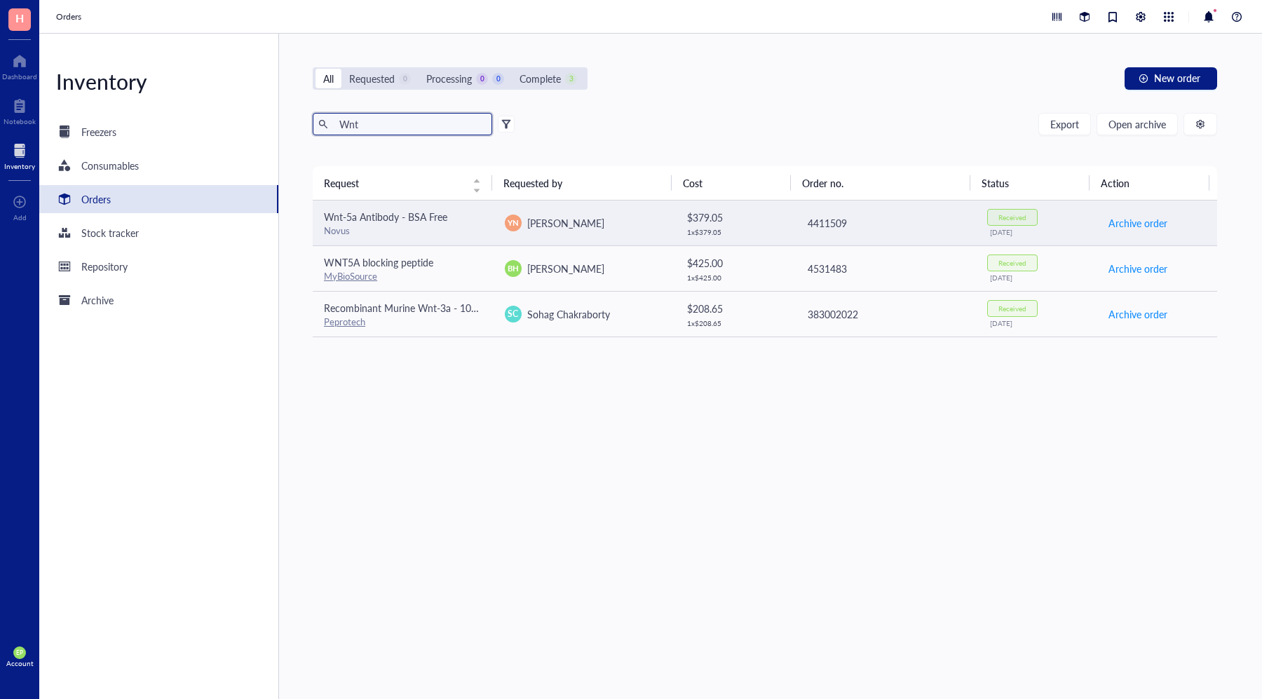
click at [395, 223] on div "Wnt-5a Antibody - BSA Free" at bounding box center [403, 216] width 158 height 15
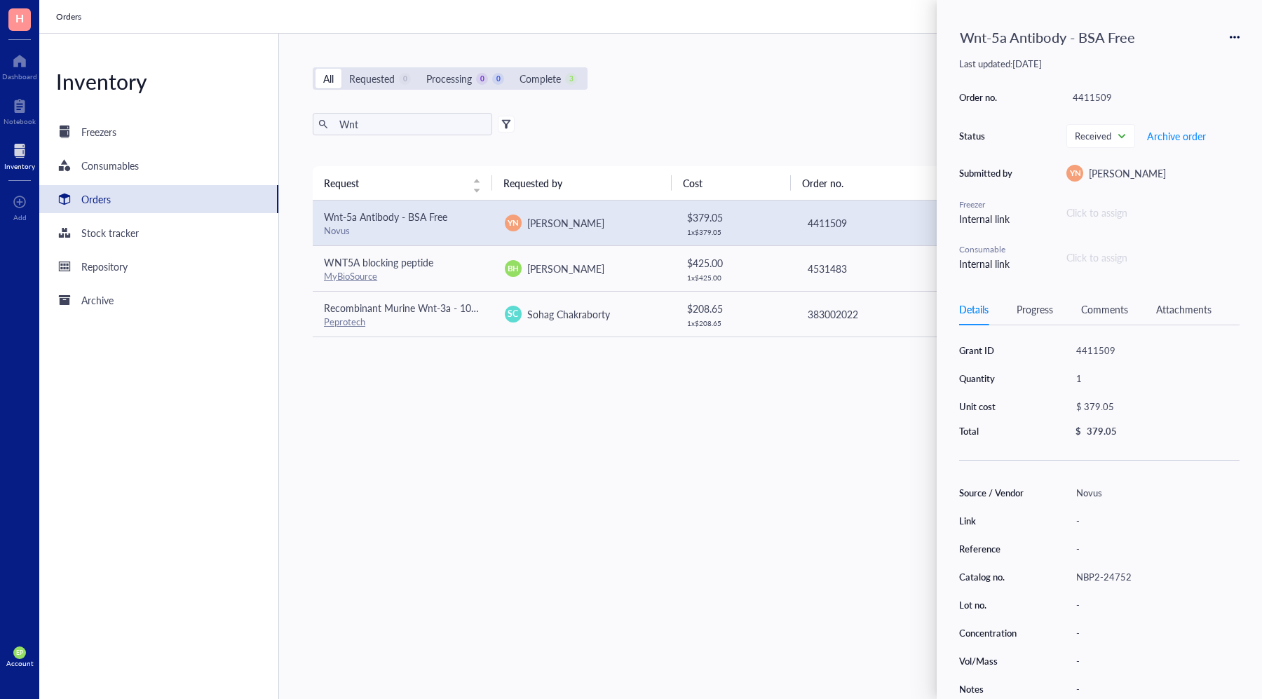
scroll to position [1, 0]
click at [1116, 581] on div "NBP2-24752" at bounding box center [1155, 581] width 170 height 20
click at [1154, 579] on div "NBP2-24752" at bounding box center [1155, 581] width 170 height 20
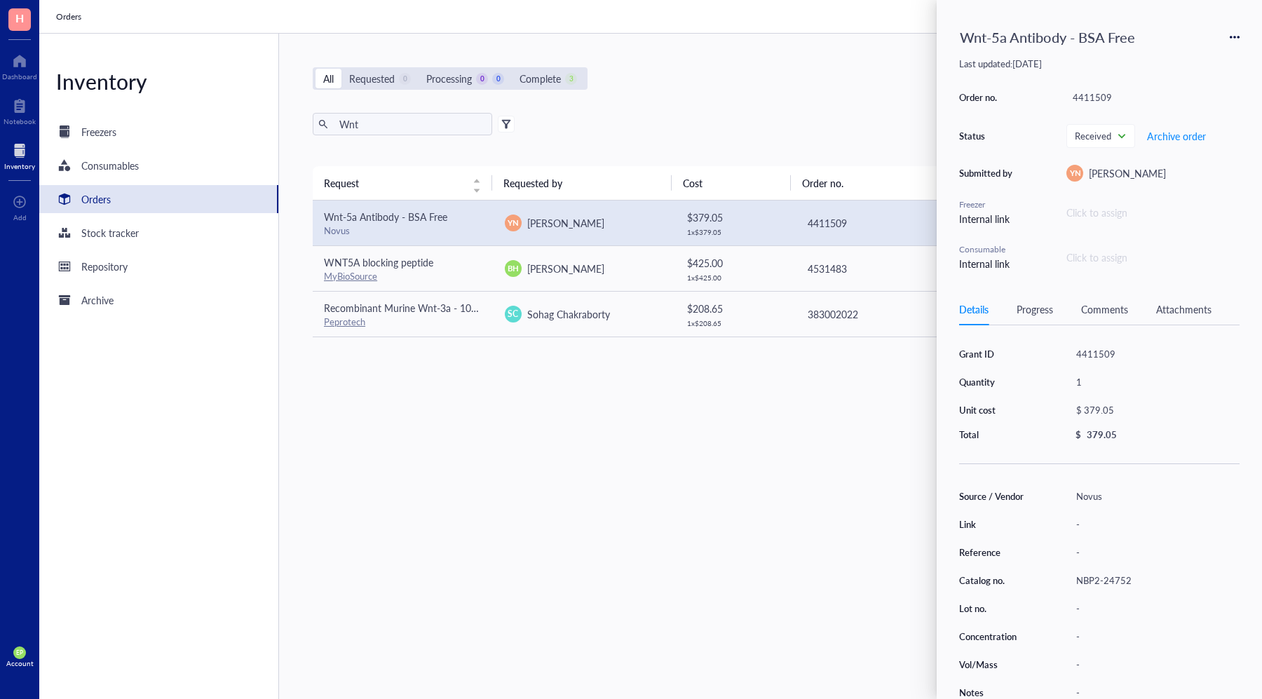
click at [691, 495] on div "Request Requested by Cost Order no. Status Action Wnt-5a Antibody - BSA Free No…" at bounding box center [765, 399] width 904 height 466
click at [801, 462] on div "Request Requested by Cost Order no. Status Action Wnt-5a Antibody - BSA Free No…" at bounding box center [765, 399] width 904 height 466
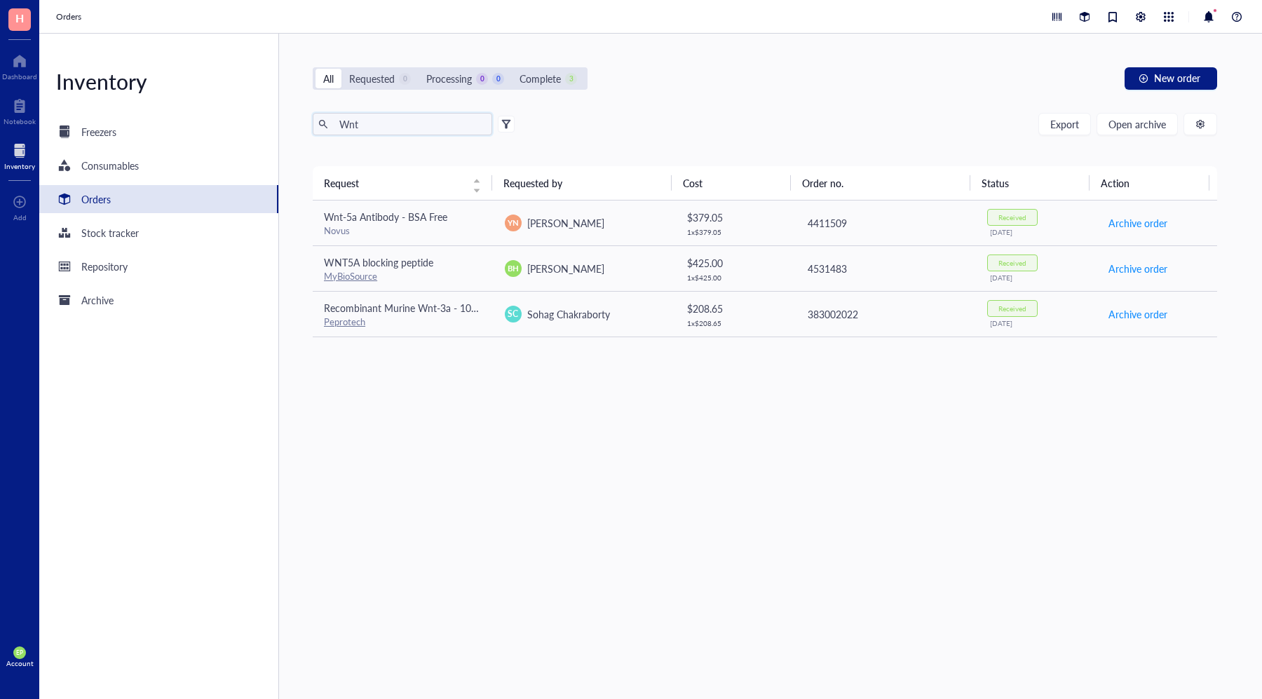
click at [388, 130] on input "Wnt" at bounding box center [410, 124] width 153 height 21
type input "ladder"
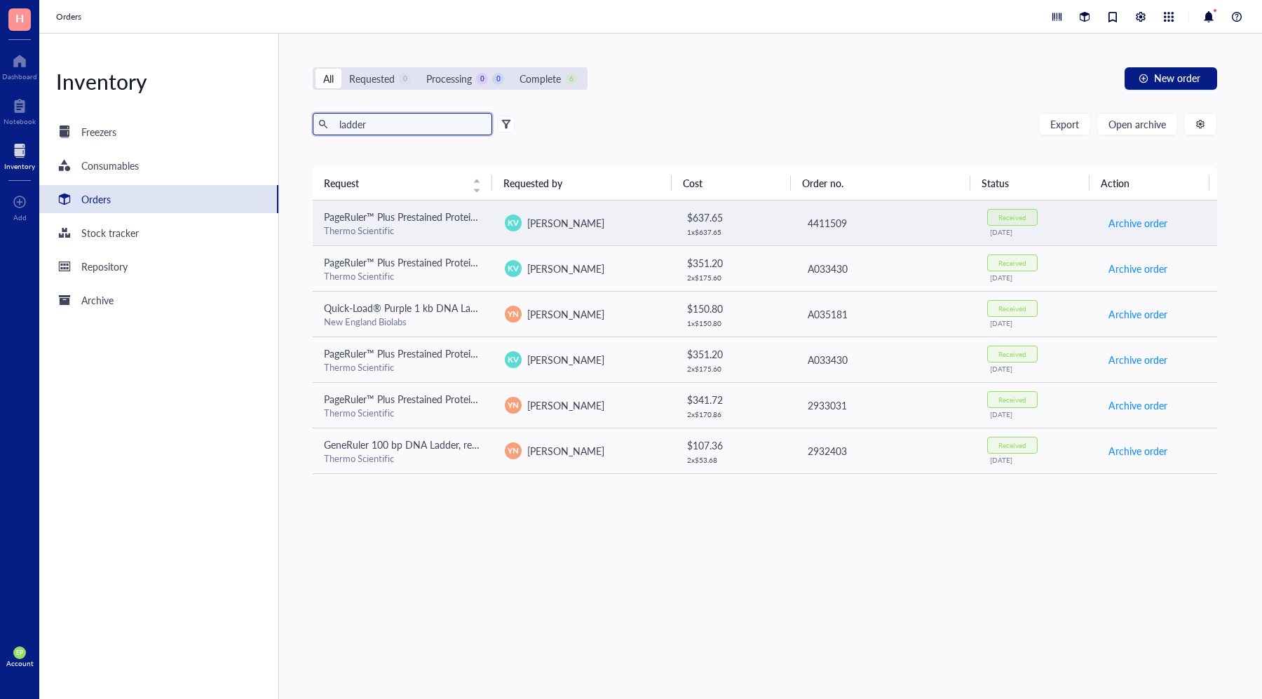
click at [404, 228] on div "Thermo Scientific" at bounding box center [403, 230] width 158 height 13
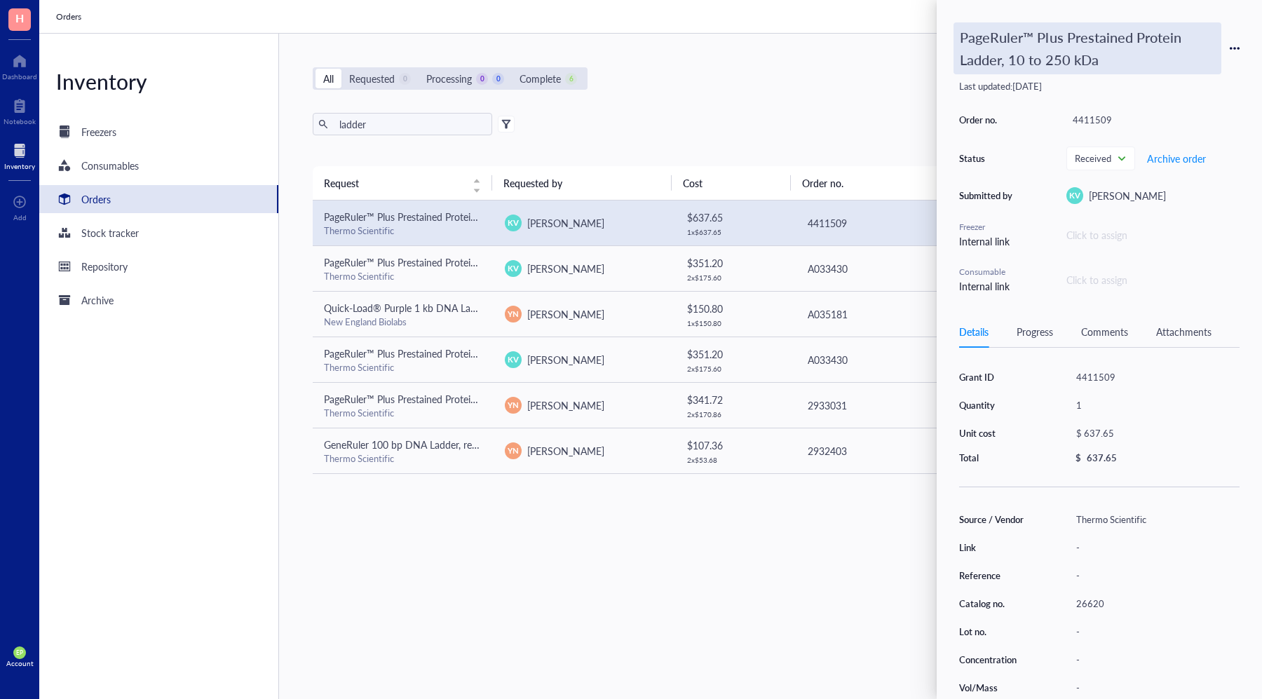
click at [1098, 66] on div "PageRuler™ Plus Prestained Protein Ladder, 10 to 250 kDa" at bounding box center [1087, 48] width 268 height 52
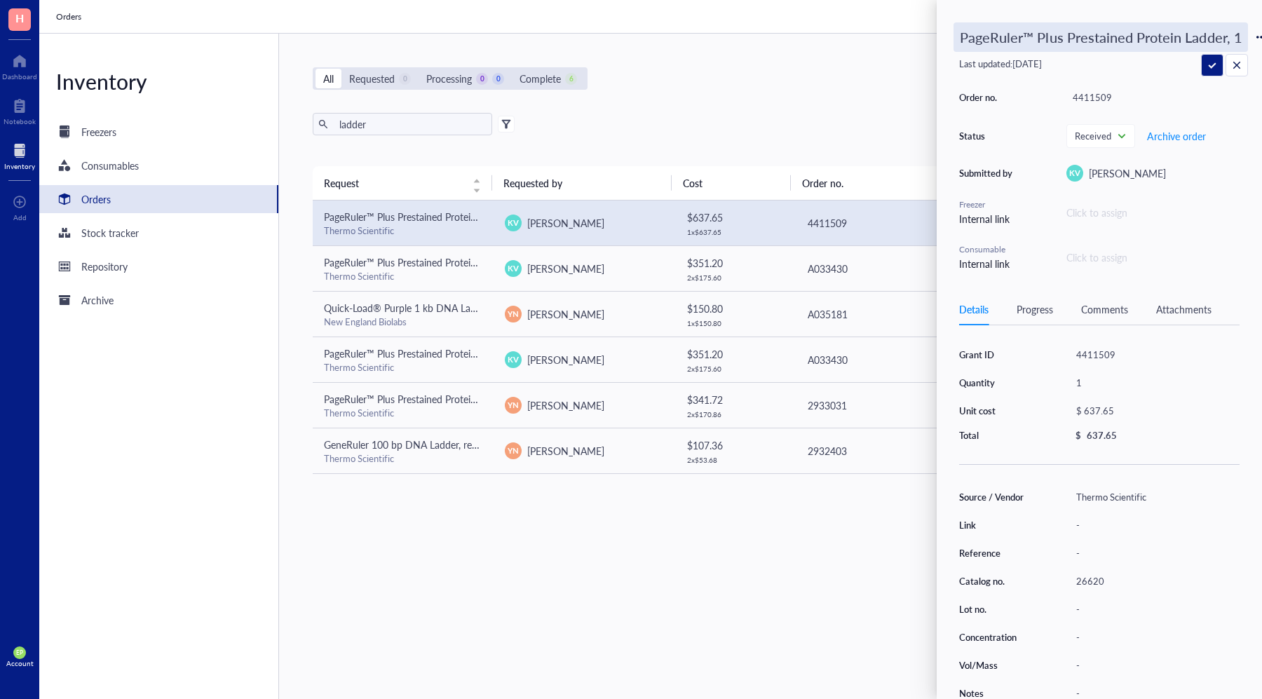
scroll to position [0, 80]
click at [1122, 83] on div "PageRuler™ Plus Prestained Protein Ladder, 10 to 250 kDa Last updated: November…" at bounding box center [1099, 146] width 280 height 249
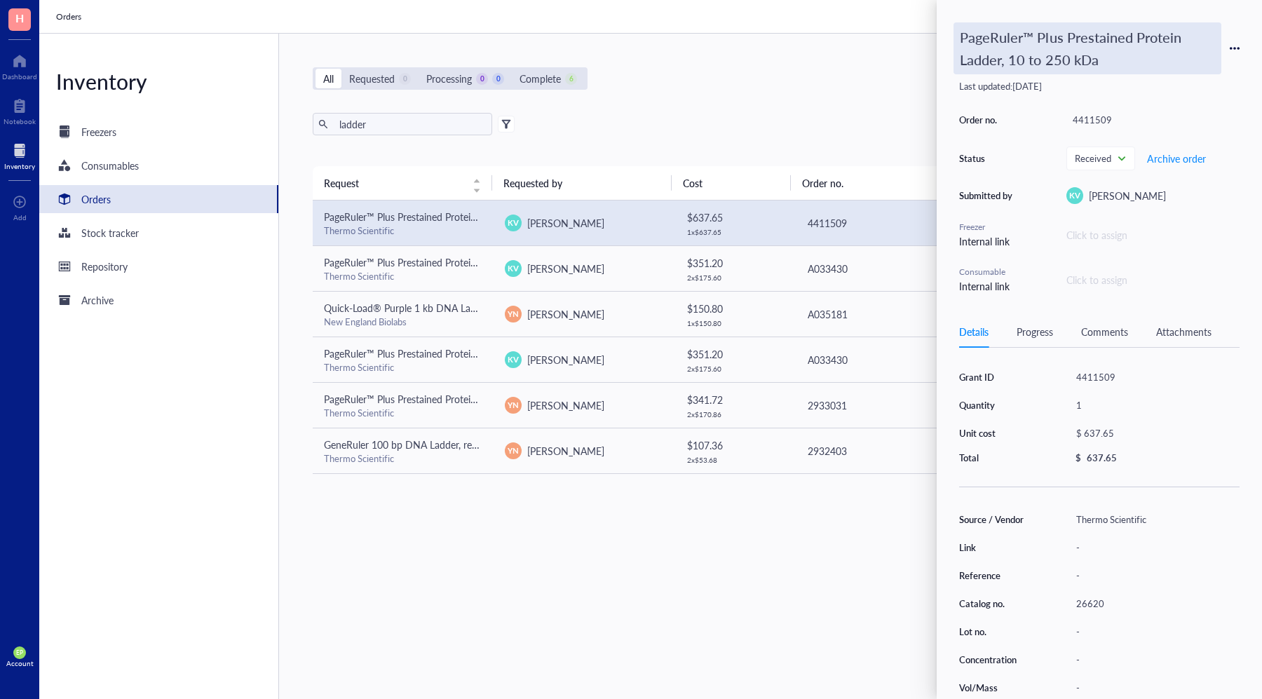
click at [1095, 49] on div "PageRuler™ Plus Prestained Protein Ladder, 10 to 250 kDa" at bounding box center [1087, 48] width 268 height 52
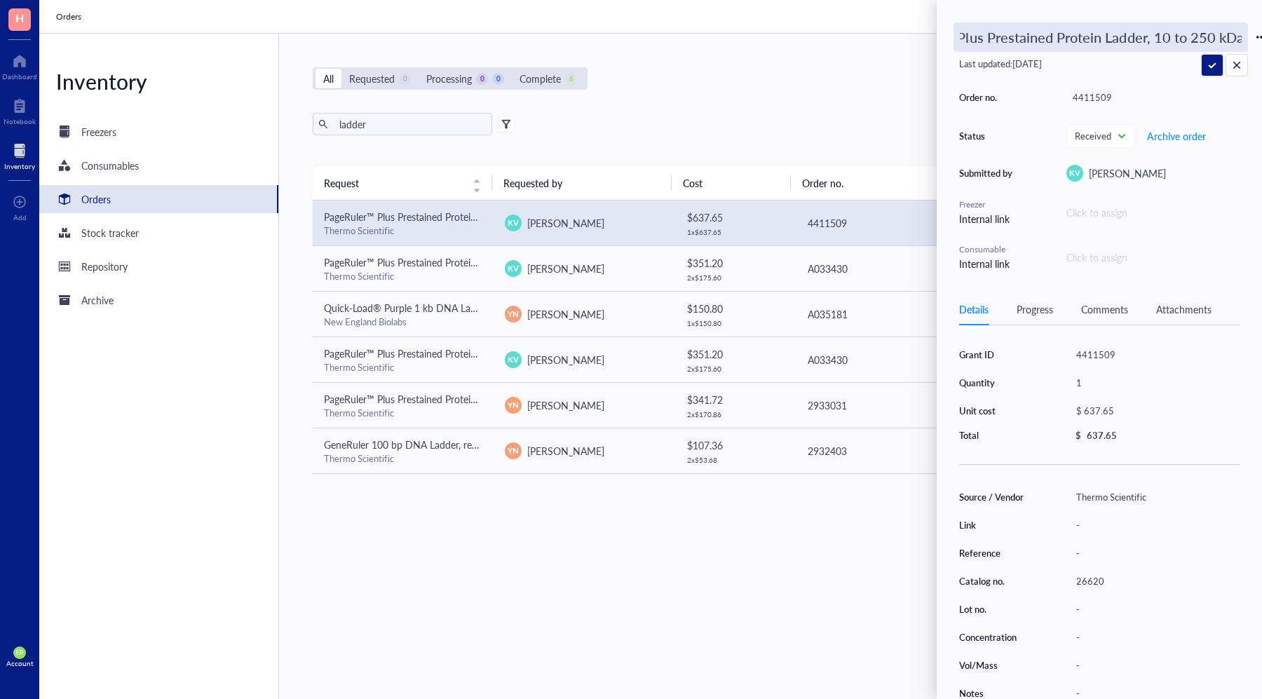
click at [1095, 49] on input "PageRuler™ Plus Prestained Protein Ladder, 10 to 250 kDa" at bounding box center [1100, 37] width 293 height 28
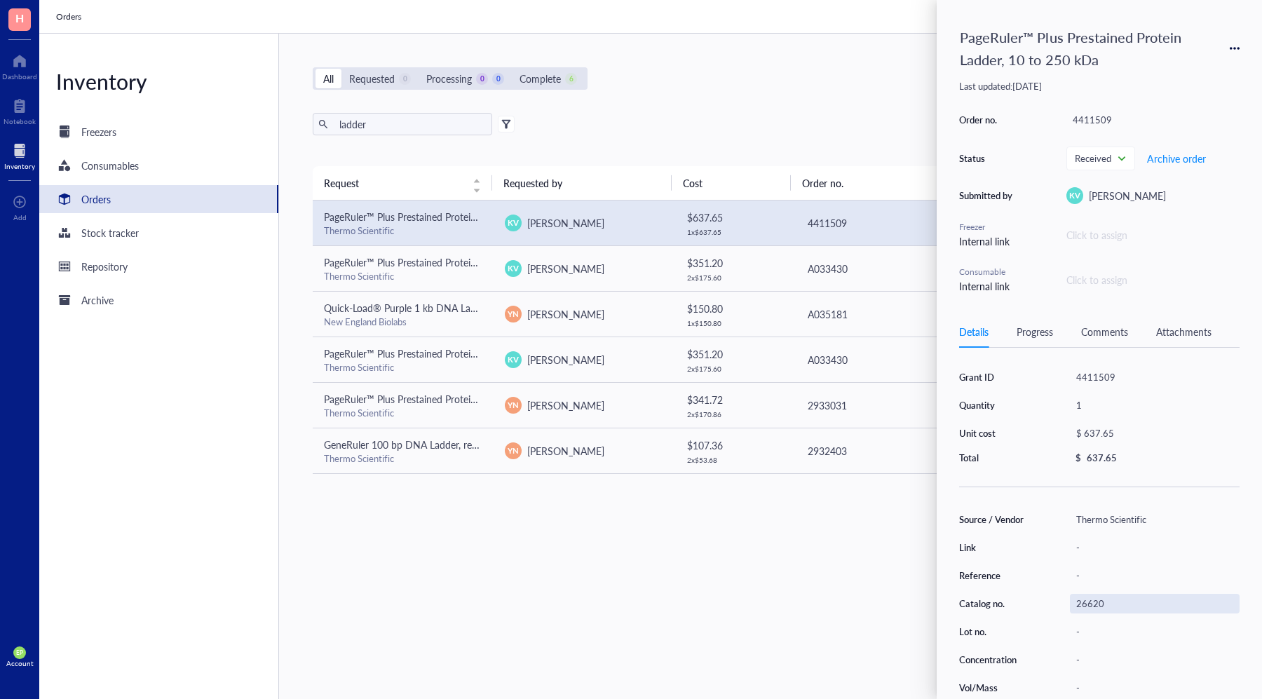
click at [1094, 580] on div "Source / Vendor Thermo Scientific Link - Reference - Catalog no. 26620 Lot no. …" at bounding box center [1099, 618] width 280 height 216
click at [1094, 580] on div "-" at bounding box center [1155, 576] width 170 height 20
click at [1094, 599] on div "26620" at bounding box center [1155, 604] width 170 height 20
